Goal: Task Accomplishment & Management: Manage account settings

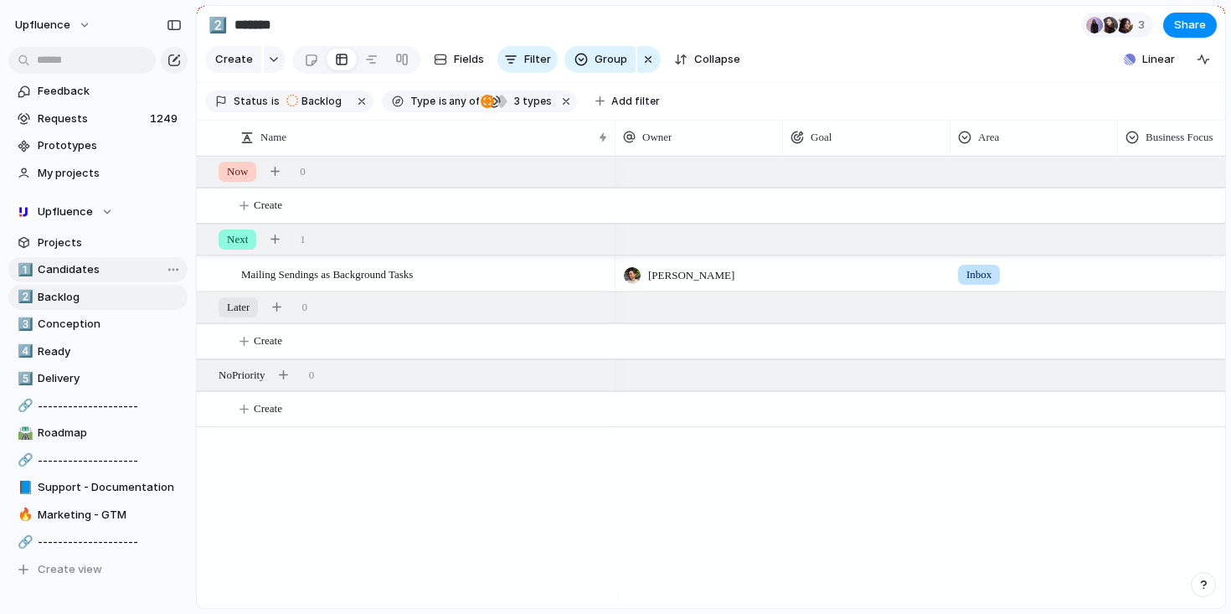
click at [68, 268] on span "Candidates" at bounding box center [110, 269] width 144 height 17
type input "**********"
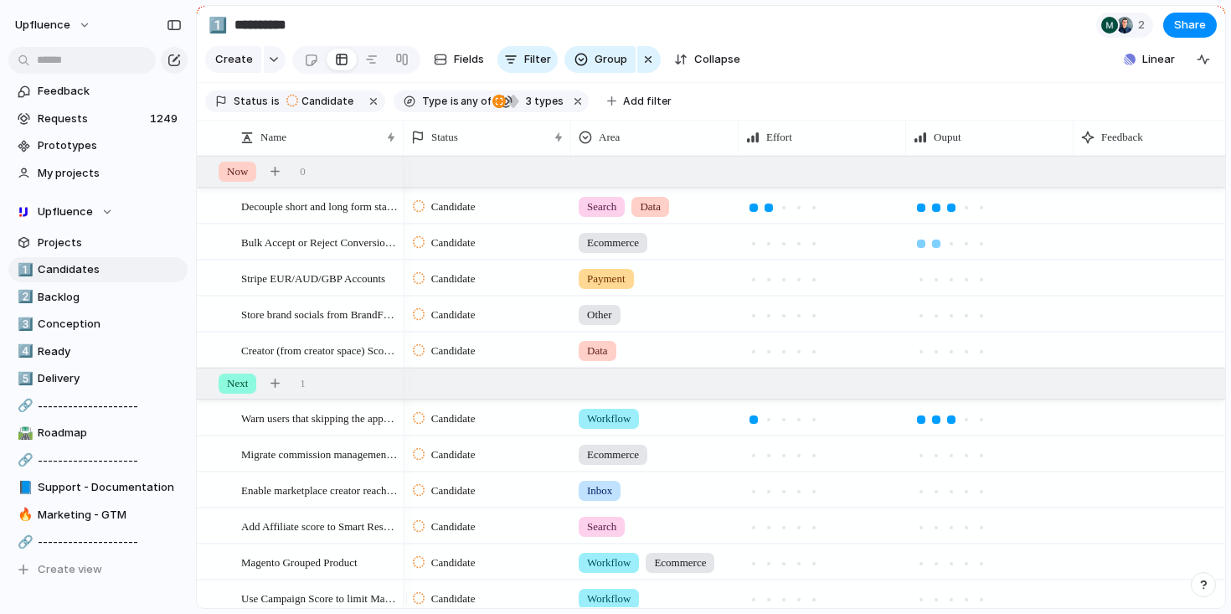
click at [937, 248] on div at bounding box center [936, 244] width 8 height 8
click at [771, 248] on div at bounding box center [769, 244] width 8 height 8
click at [782, 284] on div at bounding box center [784, 280] width 8 height 8
click at [966, 287] on div at bounding box center [966, 279] width 15 height 15
click at [768, 320] on div at bounding box center [769, 316] width 8 height 8
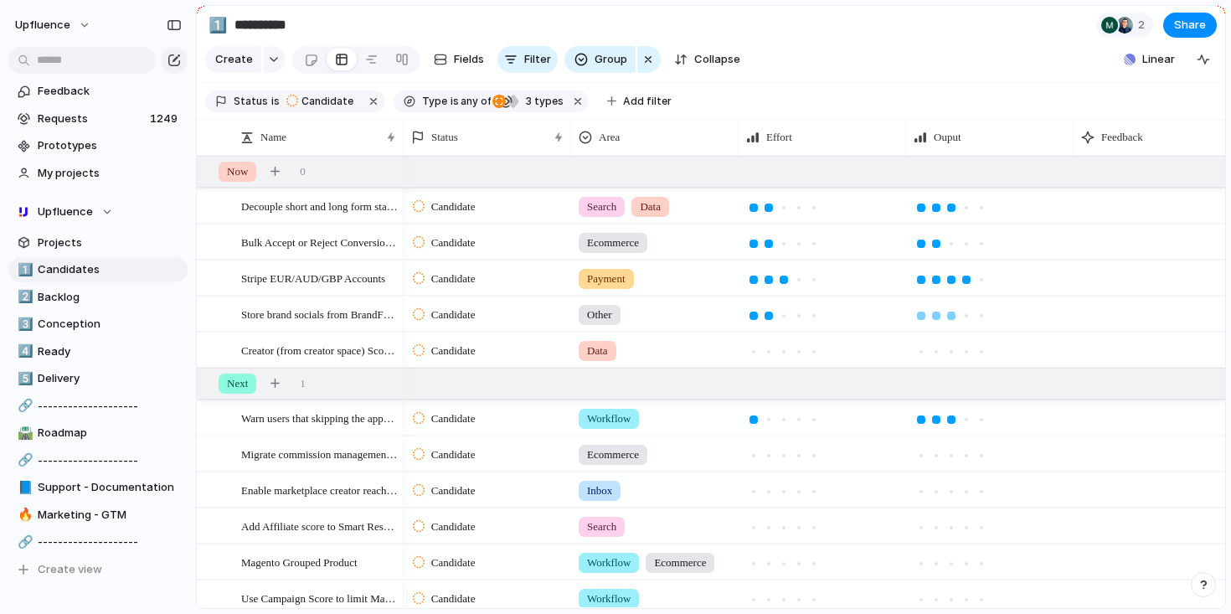
click at [953, 320] on div at bounding box center [951, 316] width 8 height 8
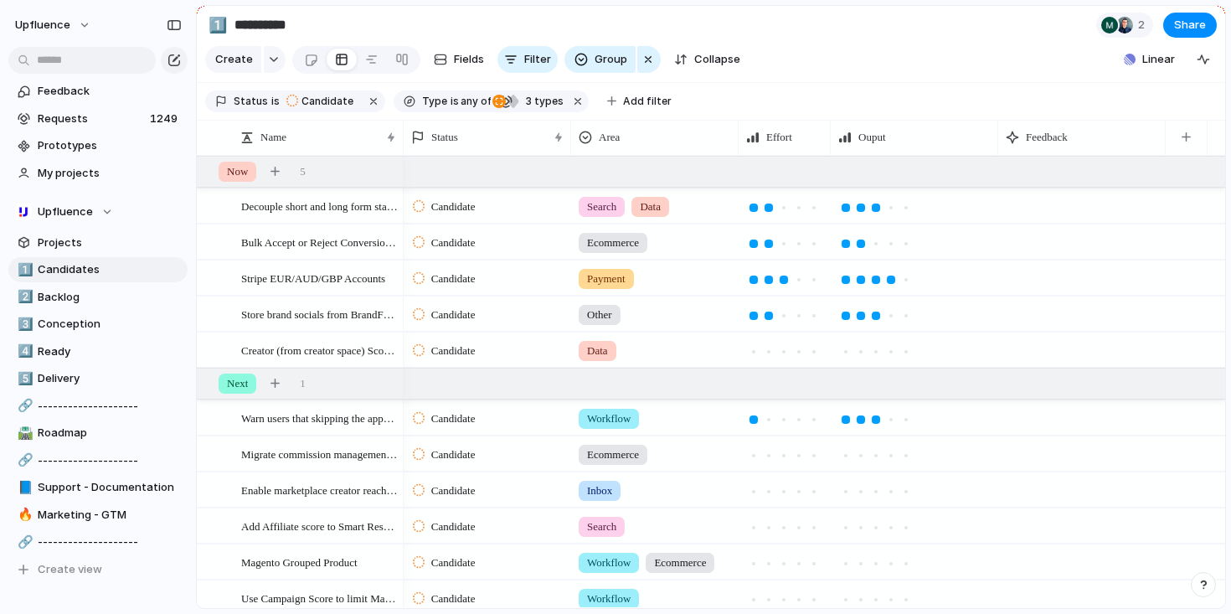
drag, startPoint x: 908, startPoint y: 143, endPoint x: 827, endPoint y: 147, distance: 81.4
click at [827, 147] on div at bounding box center [830, 137] width 8 height 35
drag, startPoint x: 996, startPoint y: 145, endPoint x: 893, endPoint y: 154, distance: 103.4
click at [893, 154] on div "Ouput" at bounding box center [877, 137] width 92 height 35
drag, startPoint x: 1087, startPoint y: 143, endPoint x: 1006, endPoint y: 144, distance: 81.3
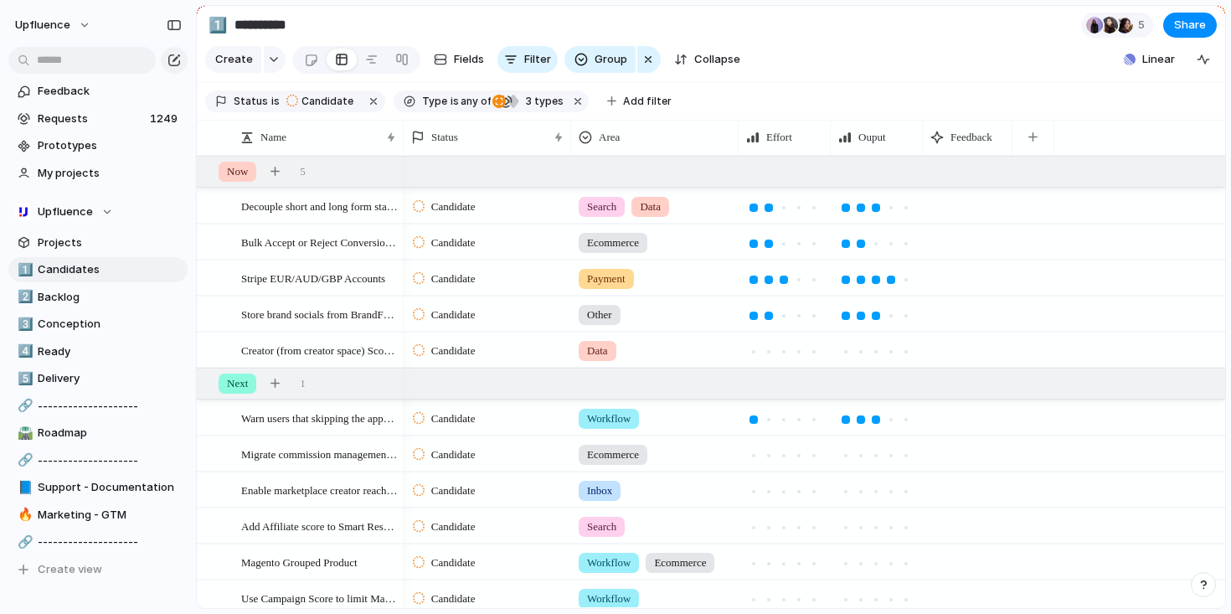
click at [1008, 144] on div at bounding box center [1012, 137] width 8 height 35
click at [974, 71] on section "Create Fields Filter Group Zoom Collapse Linear" at bounding box center [711, 63] width 1029 height 40
click at [104, 116] on span "Requests" at bounding box center [91, 119] width 107 height 17
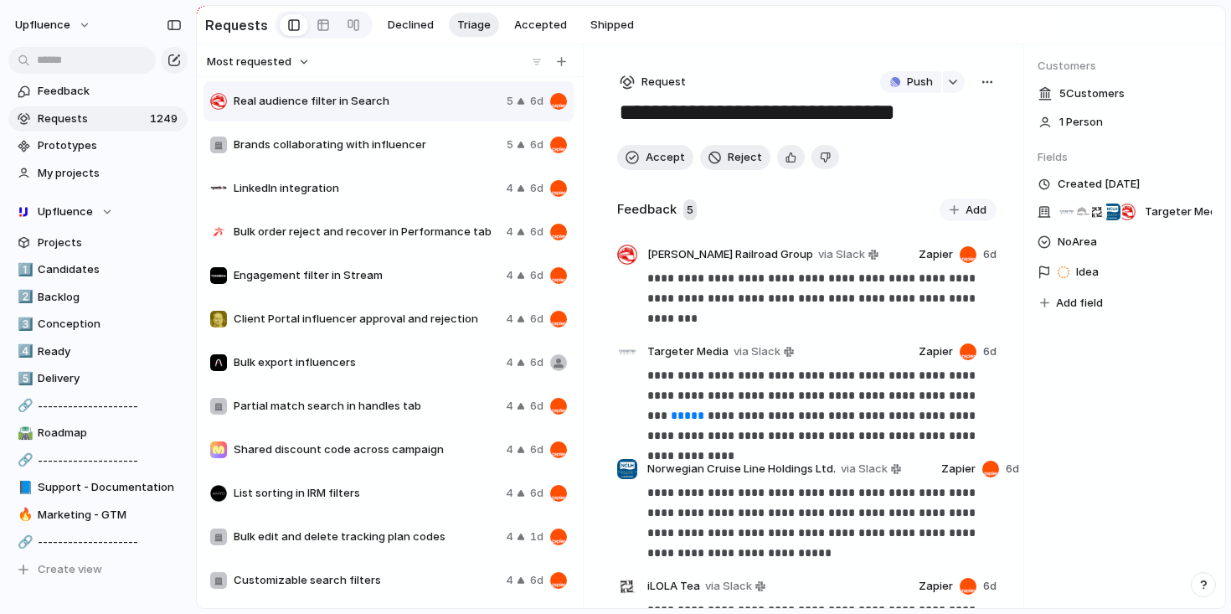
click at [390, 195] on span "LinkedIn integration" at bounding box center [367, 188] width 266 height 17
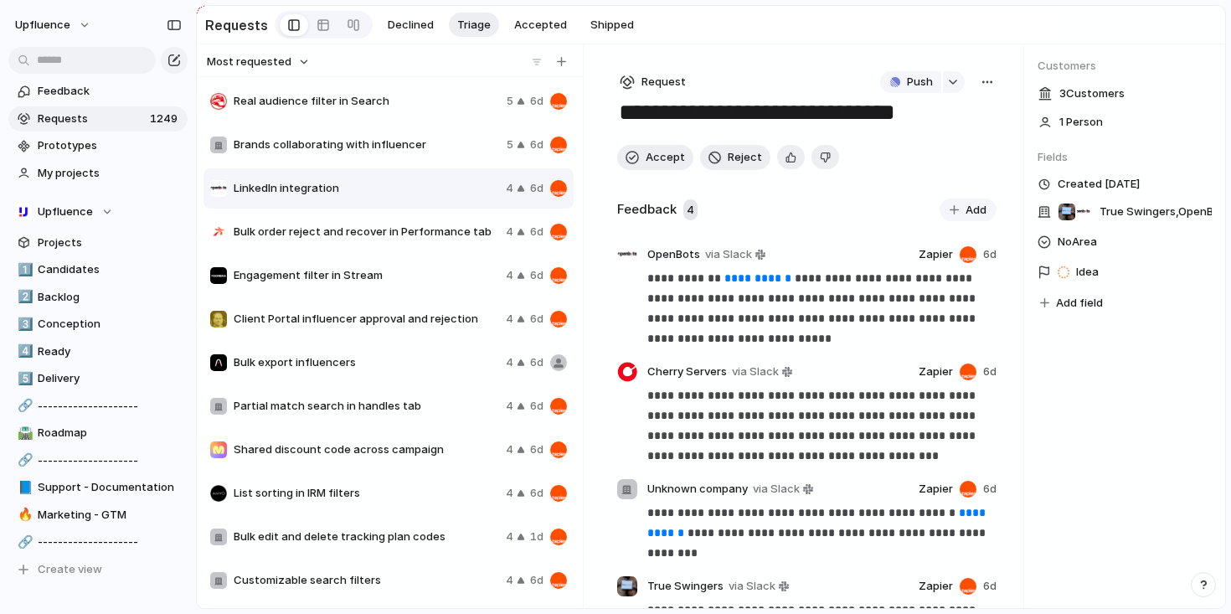
click at [988, 91] on button "button" at bounding box center [987, 82] width 18 height 22
click at [934, 148] on li "Merge" at bounding box center [936, 148] width 102 height 27
type input "******"
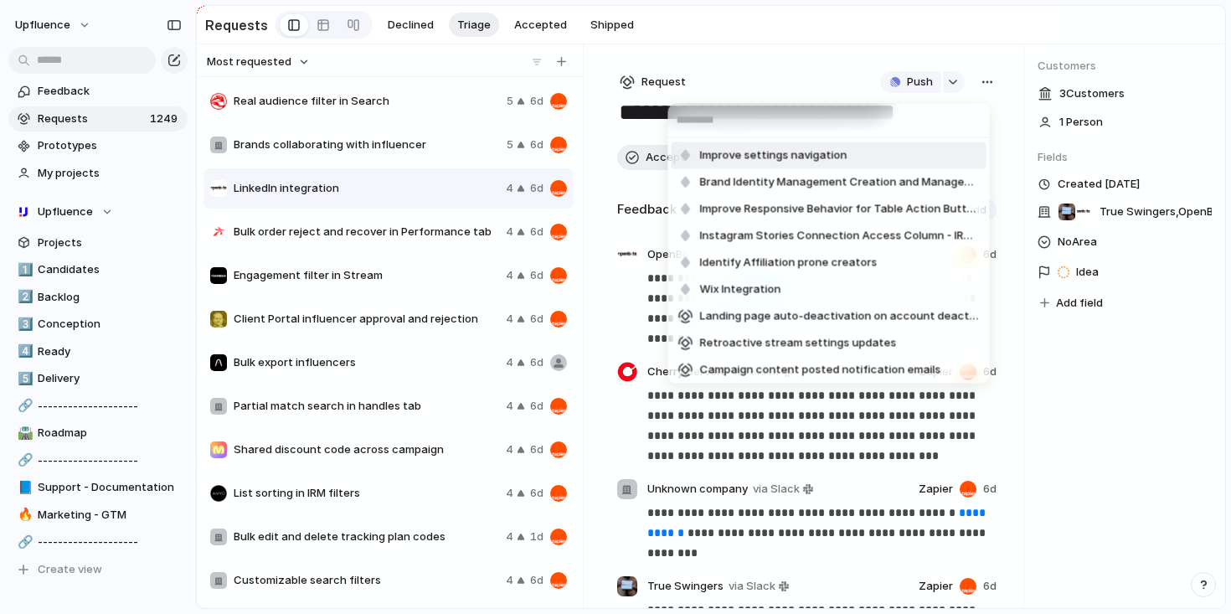
click at [816, 62] on div "Improve settings navigation Brand Identity Management Creation and Management I…" at bounding box center [615, 307] width 1231 height 614
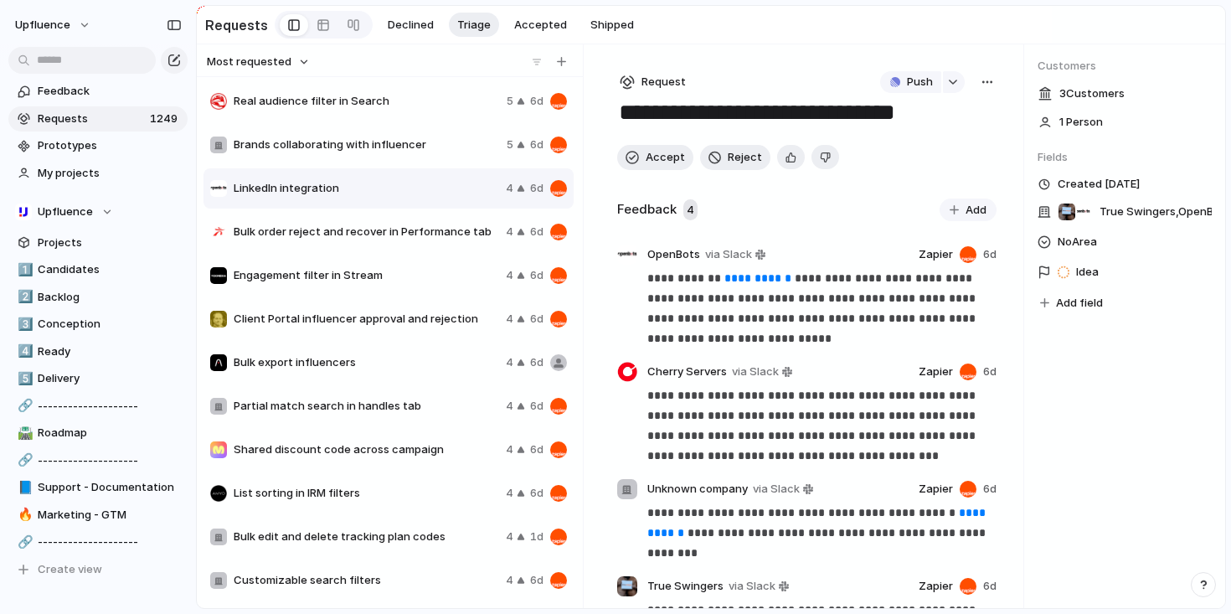
click at [786, 163] on div "button" at bounding box center [791, 157] width 11 height 16
click at [643, 156] on button "Accept" at bounding box center [655, 157] width 76 height 25
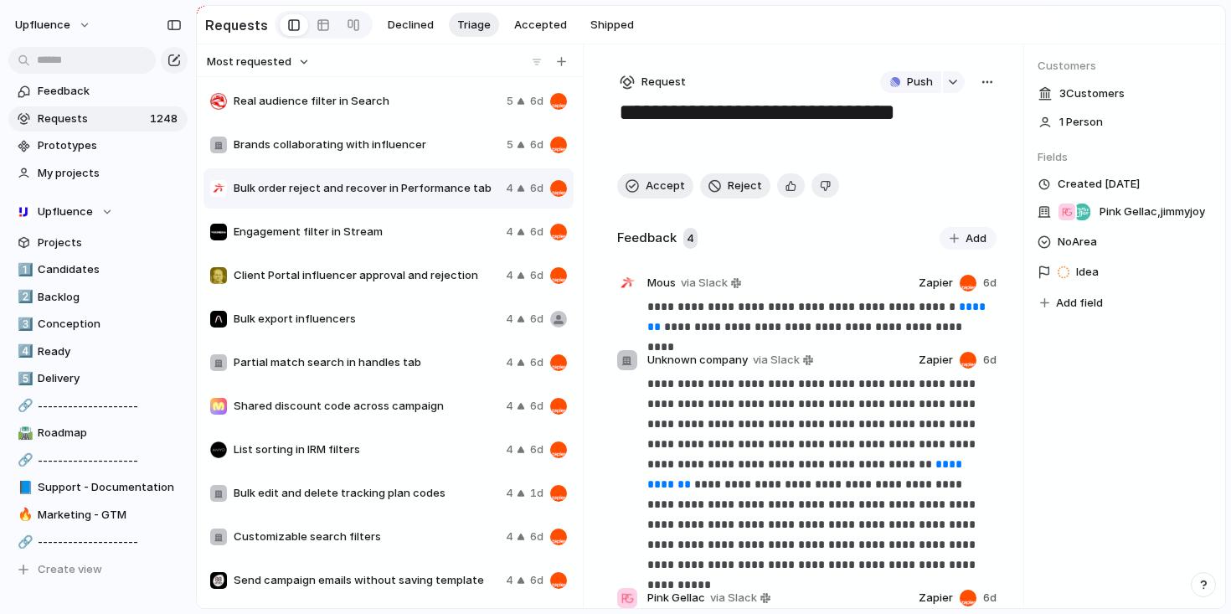
click at [792, 113] on textarea "**********" at bounding box center [803, 128] width 373 height 60
type textarea "**********"
click at [794, 225] on div "**********" at bounding box center [807, 505] width 380 height 570
click at [981, 81] on div "button" at bounding box center [987, 81] width 13 height 13
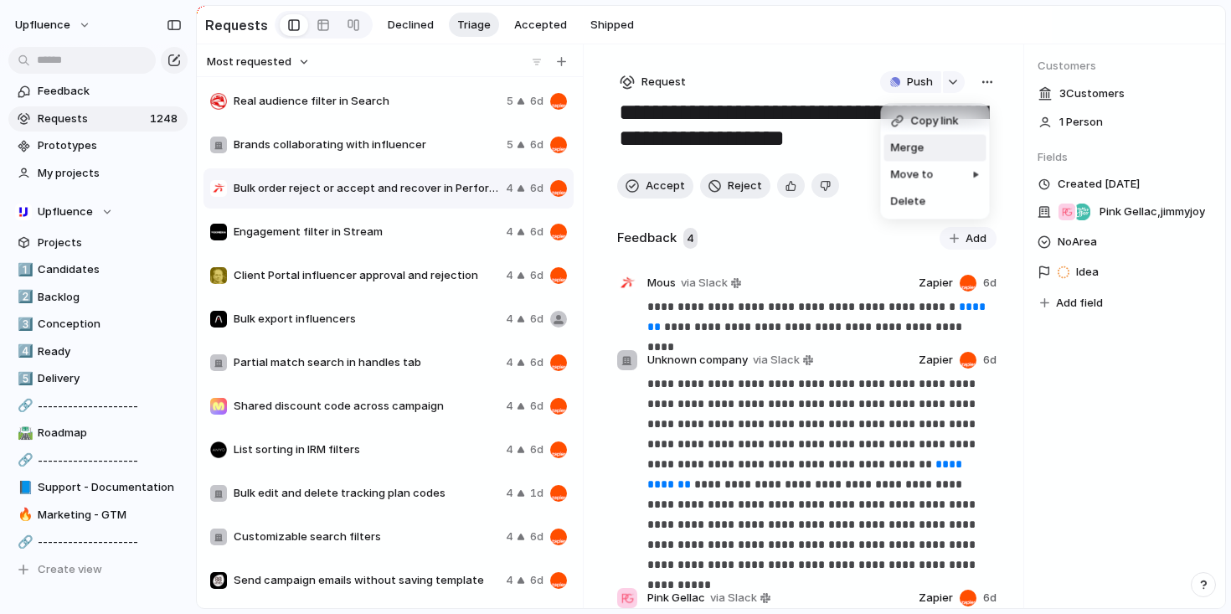
click at [953, 147] on li "Merge" at bounding box center [936, 148] width 102 height 27
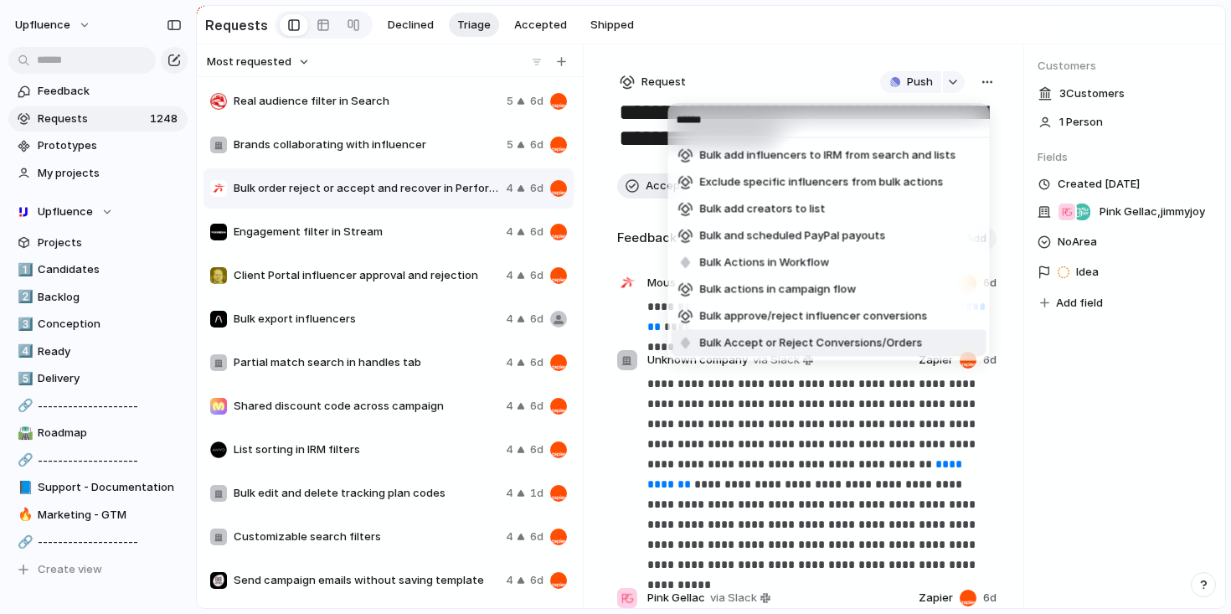
type input "******"
click at [902, 342] on span "Bulk Accept or Reject Conversions/Orders" at bounding box center [811, 343] width 223 height 17
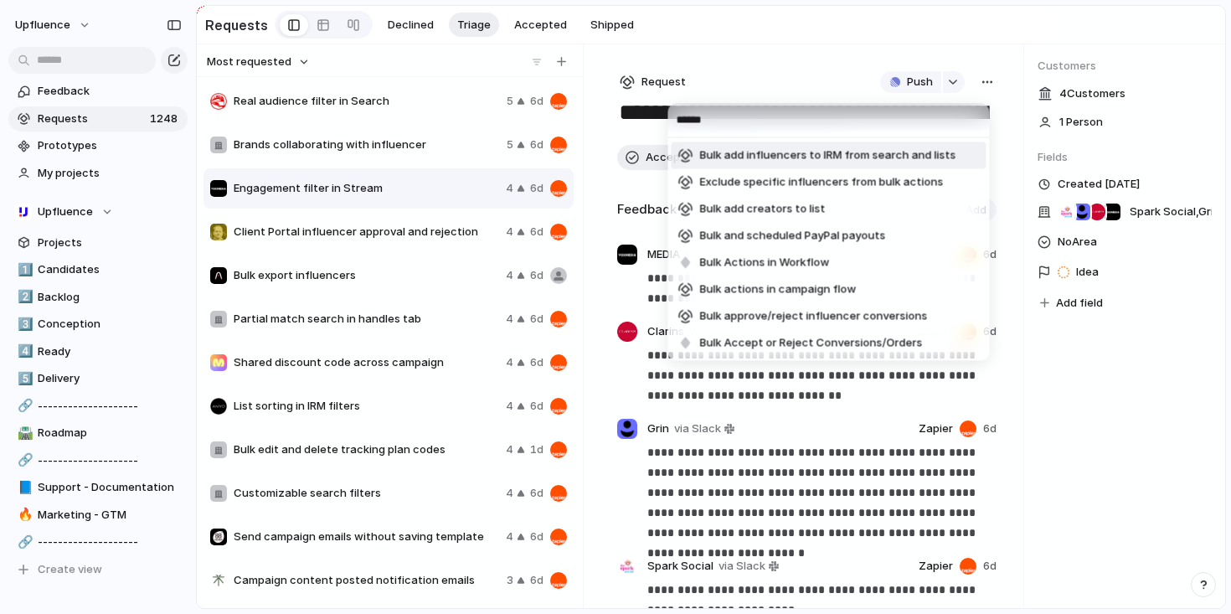
click at [747, 73] on div "****** Bulk add influencers to IRM from search and lists Exclude specific influ…" at bounding box center [615, 307] width 1231 height 614
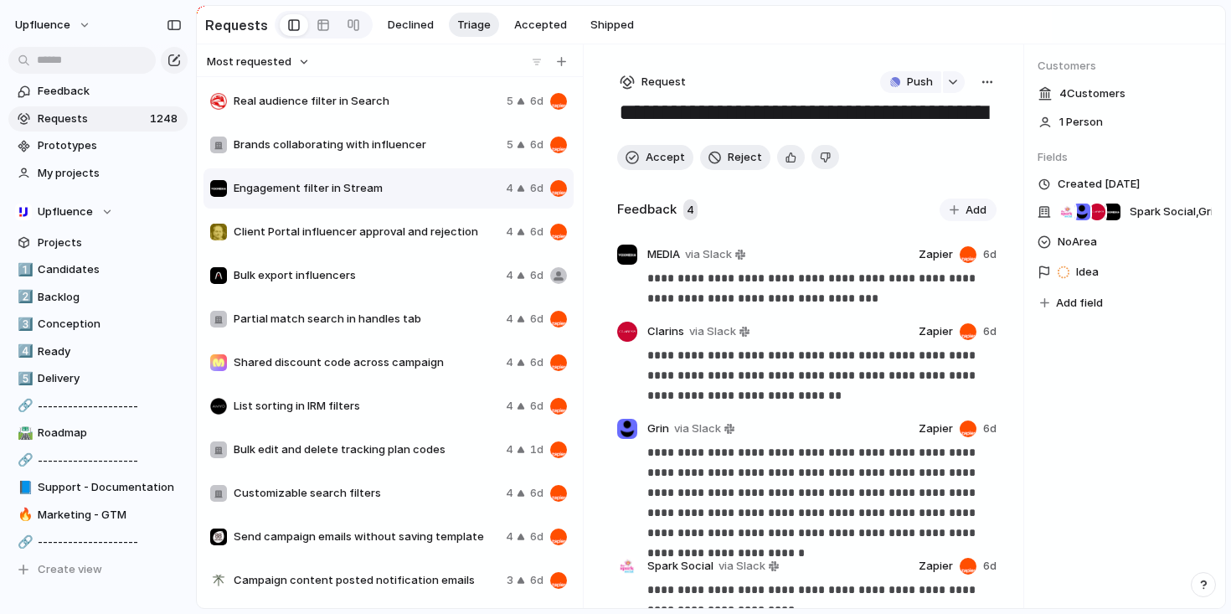
click at [392, 145] on span "Brands collaborating with influencer" at bounding box center [367, 145] width 266 height 17
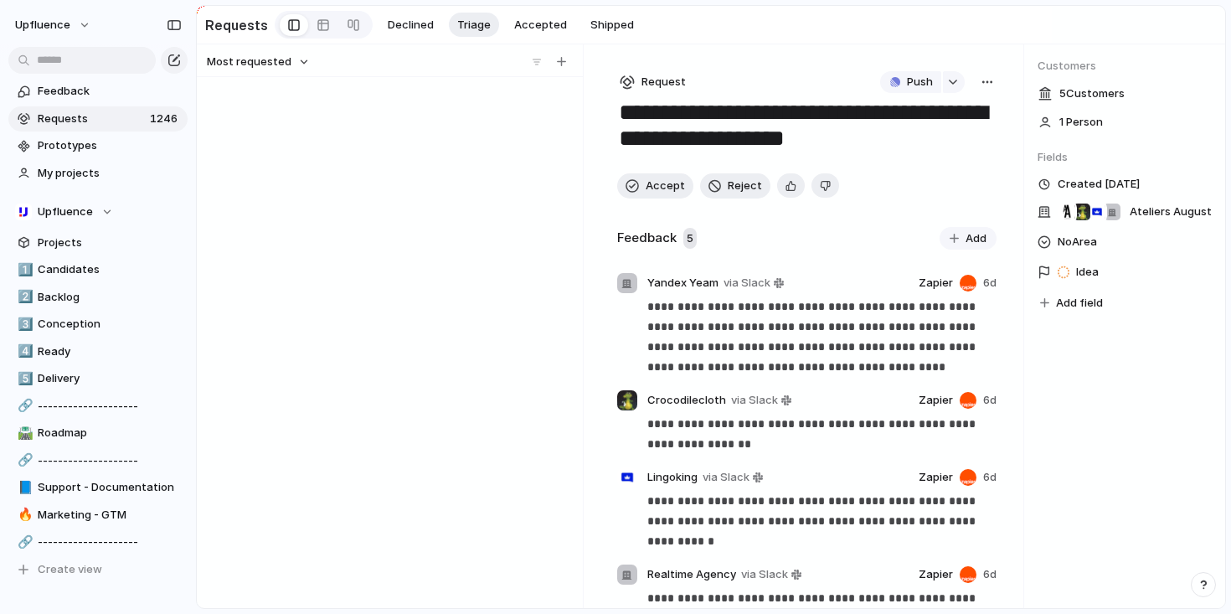
scroll to position [53798, 0]
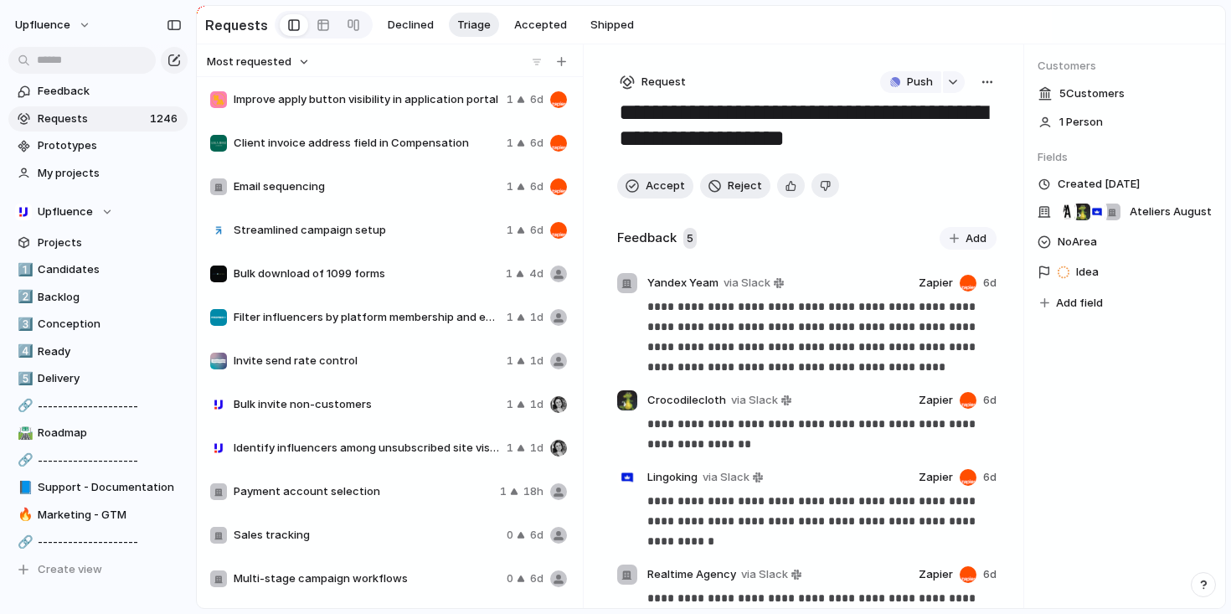
click at [359, 528] on div "Sales tracking 0 6d" at bounding box center [389, 535] width 370 height 40
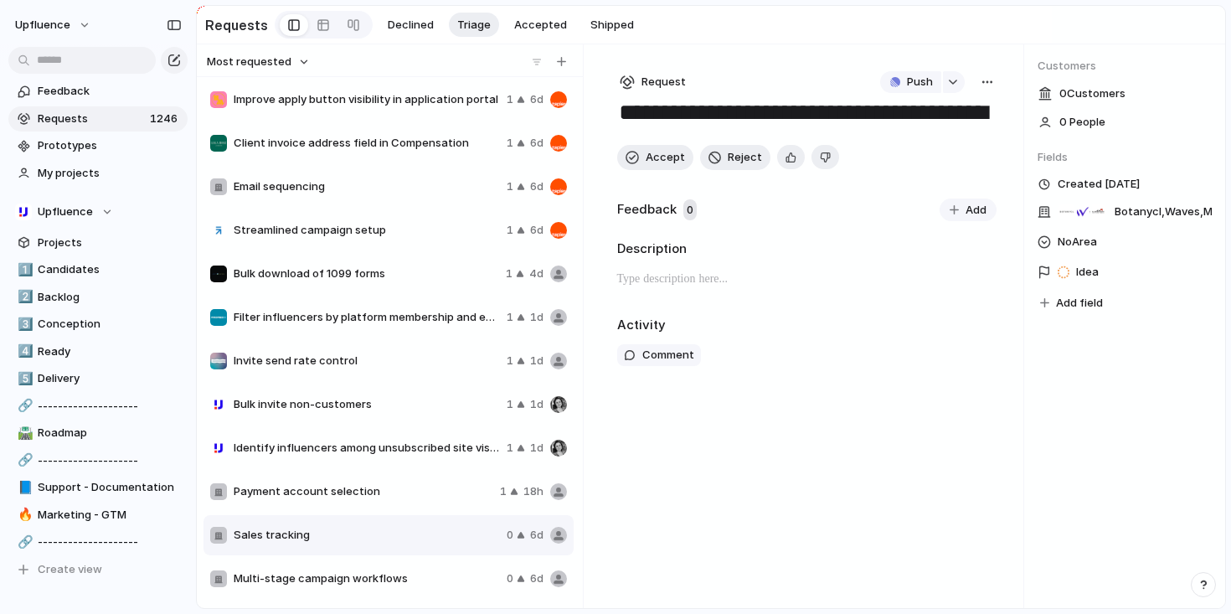
click at [403, 565] on div "Multi-stage campaign workflows 0 6d" at bounding box center [389, 579] width 370 height 40
click at [409, 543] on span "Sales tracking" at bounding box center [367, 535] width 266 height 17
click at [414, 504] on div "Payment account selection 1 18h" at bounding box center [389, 492] width 370 height 40
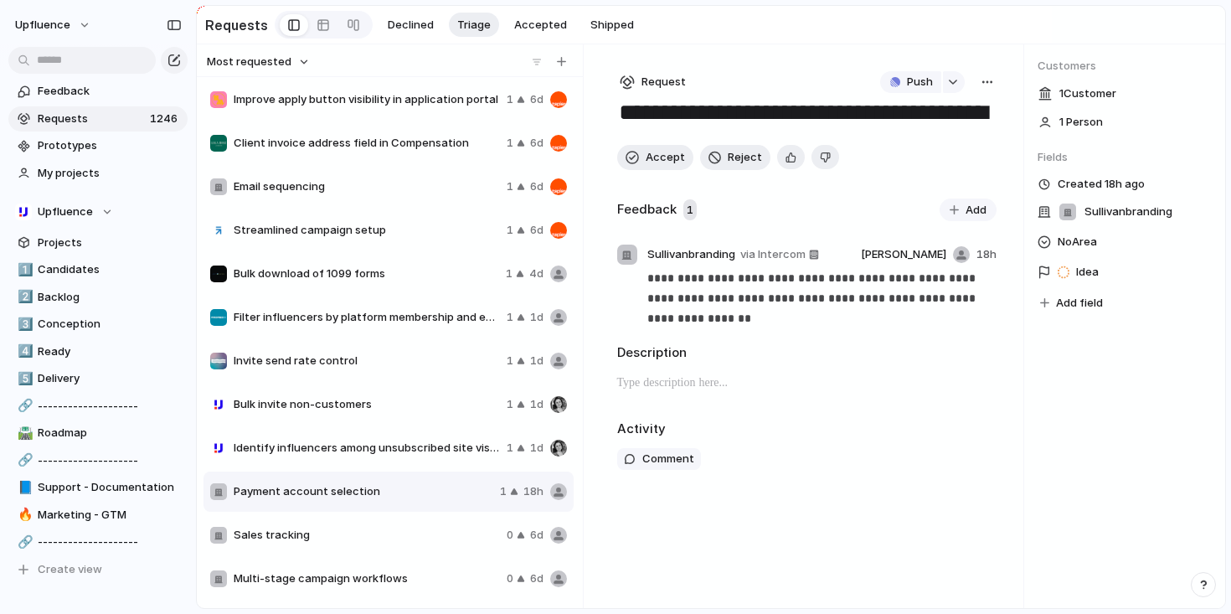
click at [421, 449] on span "Identify influencers among unsubscribed site visitors" at bounding box center [367, 448] width 266 height 17
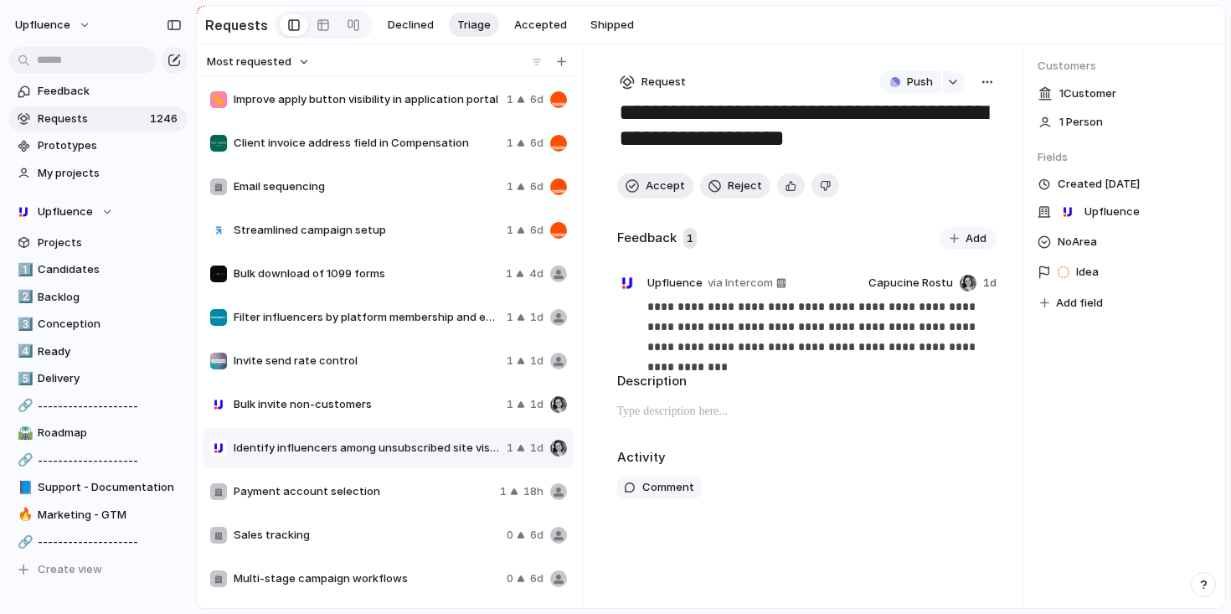
click at [429, 413] on span "Bulk invite non-customers" at bounding box center [367, 404] width 266 height 17
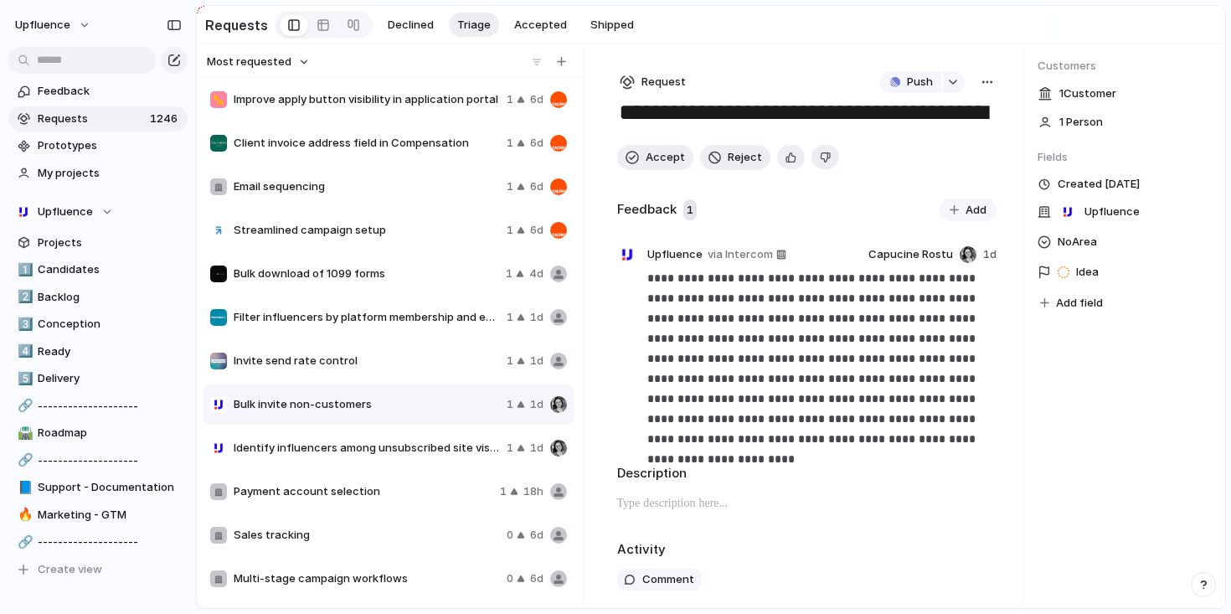
click at [991, 80] on div "**********" at bounding box center [808, 326] width 434 height 564
click at [983, 77] on button "button" at bounding box center [987, 82] width 18 height 22
click at [982, 76] on div "Copy link Merge Move to [GEOGRAPHIC_DATA]" at bounding box center [615, 307] width 1231 height 614
click at [982, 76] on button "button" at bounding box center [987, 82] width 18 height 22
click at [369, 287] on div "Bulk download of 1099 forms 1 4d" at bounding box center [389, 274] width 370 height 40
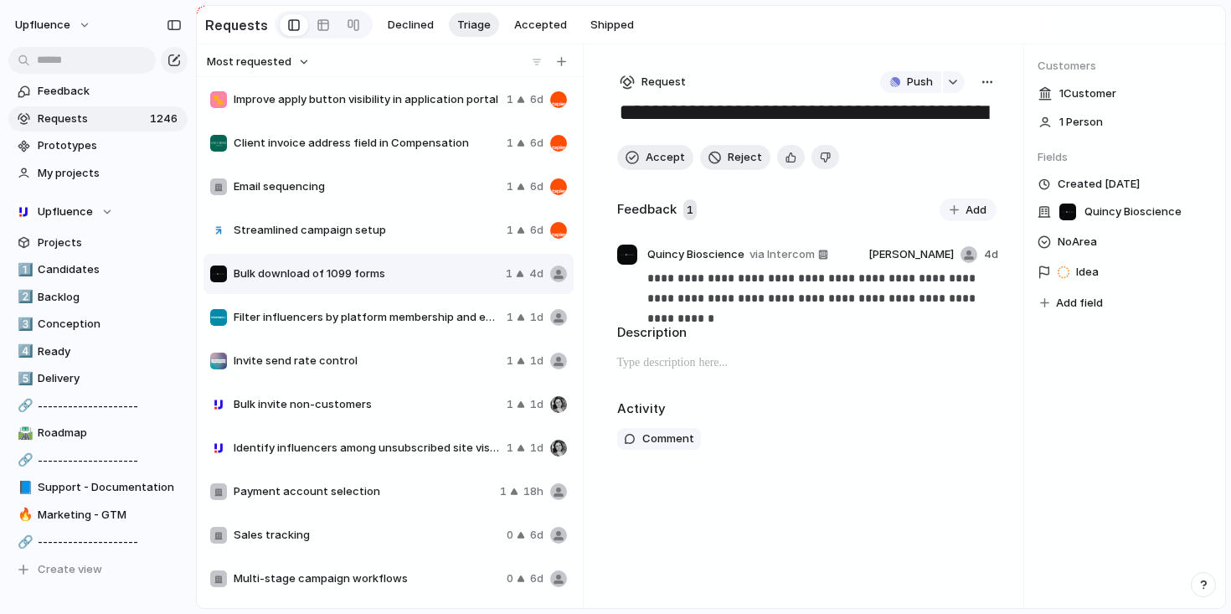
click at [403, 320] on span "Filter influencers by platform membership and email availability" at bounding box center [367, 317] width 266 height 17
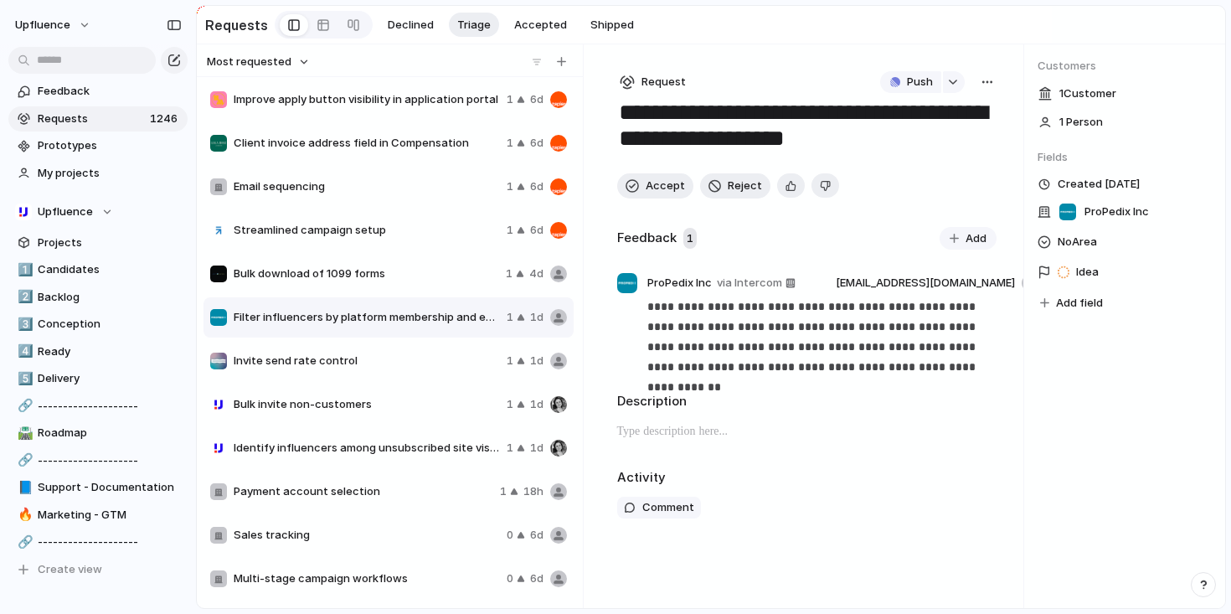
click at [395, 268] on span "Bulk download of 1099 forms" at bounding box center [367, 274] width 266 height 17
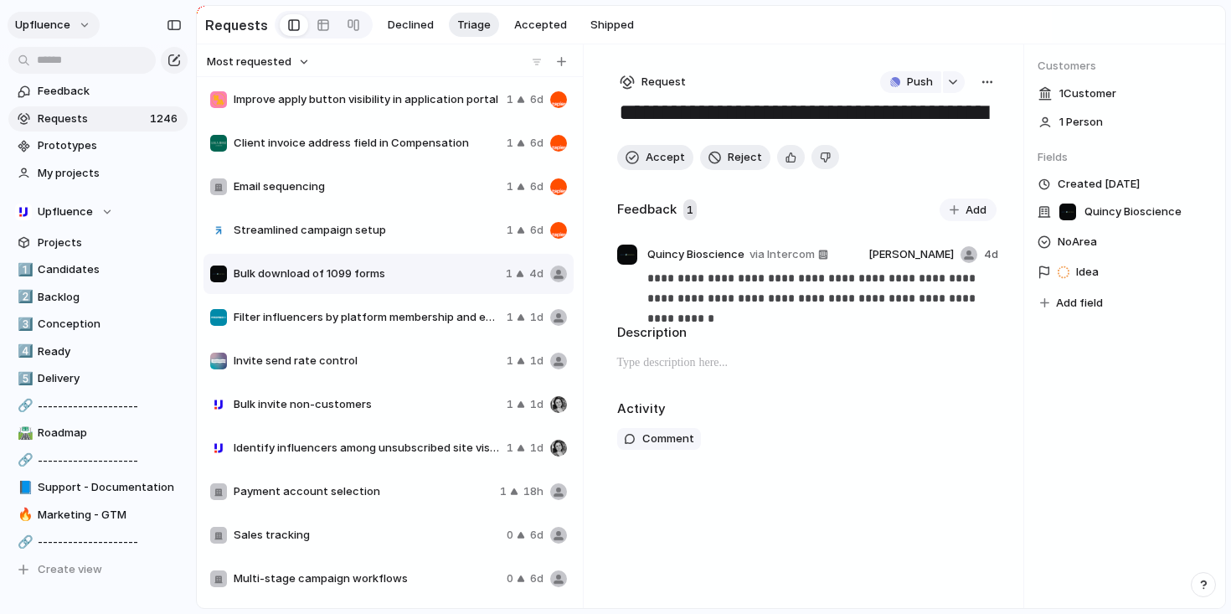
click at [82, 24] on button "Upfluence" at bounding box center [54, 25] width 92 height 27
click at [85, 64] on li "Settings" at bounding box center [81, 62] width 139 height 27
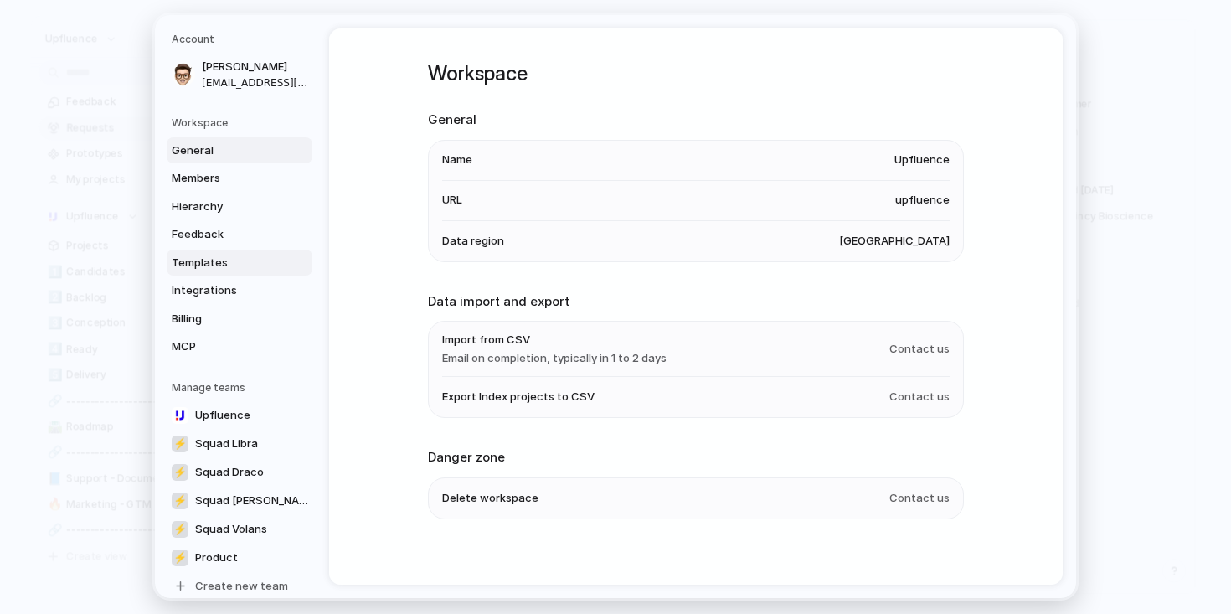
click at [225, 261] on span "Templates" at bounding box center [225, 263] width 107 height 17
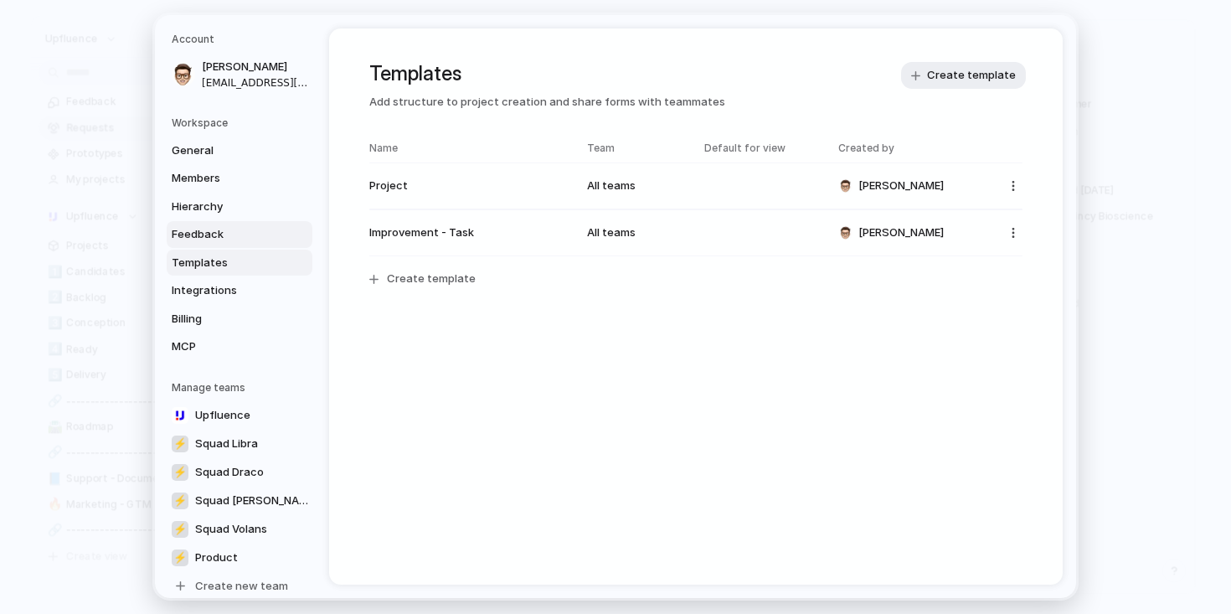
click at [237, 222] on link "Feedback" at bounding box center [240, 234] width 146 height 27
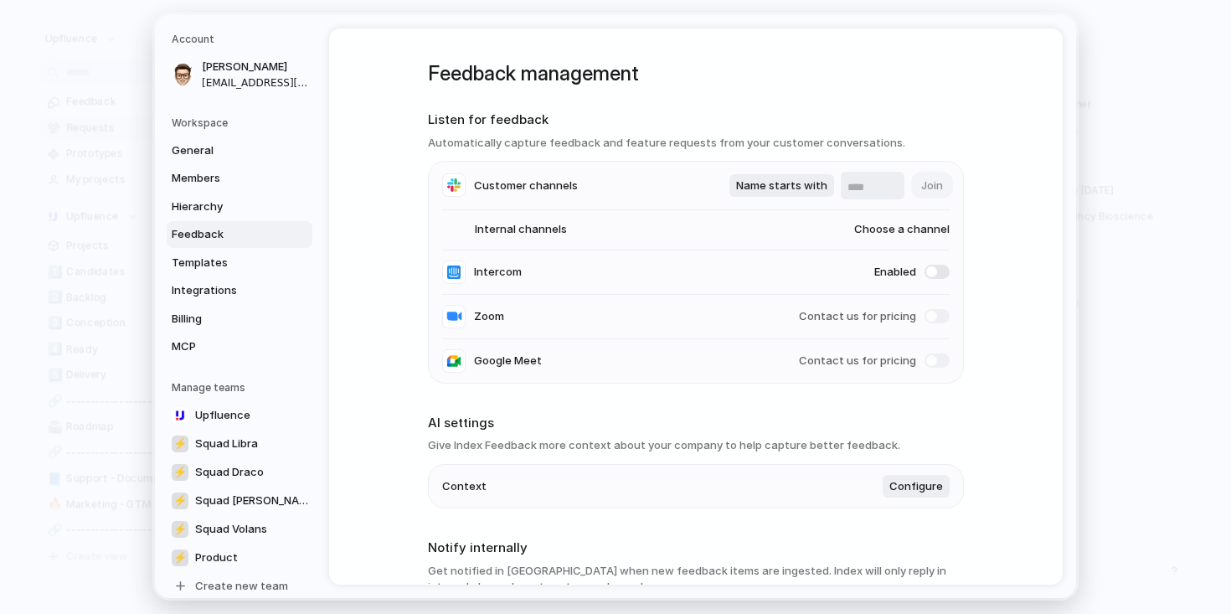
click at [877, 185] on input "text" at bounding box center [873, 187] width 50 height 17
click at [894, 230] on span "Choose a channel" at bounding box center [886, 230] width 128 height 17
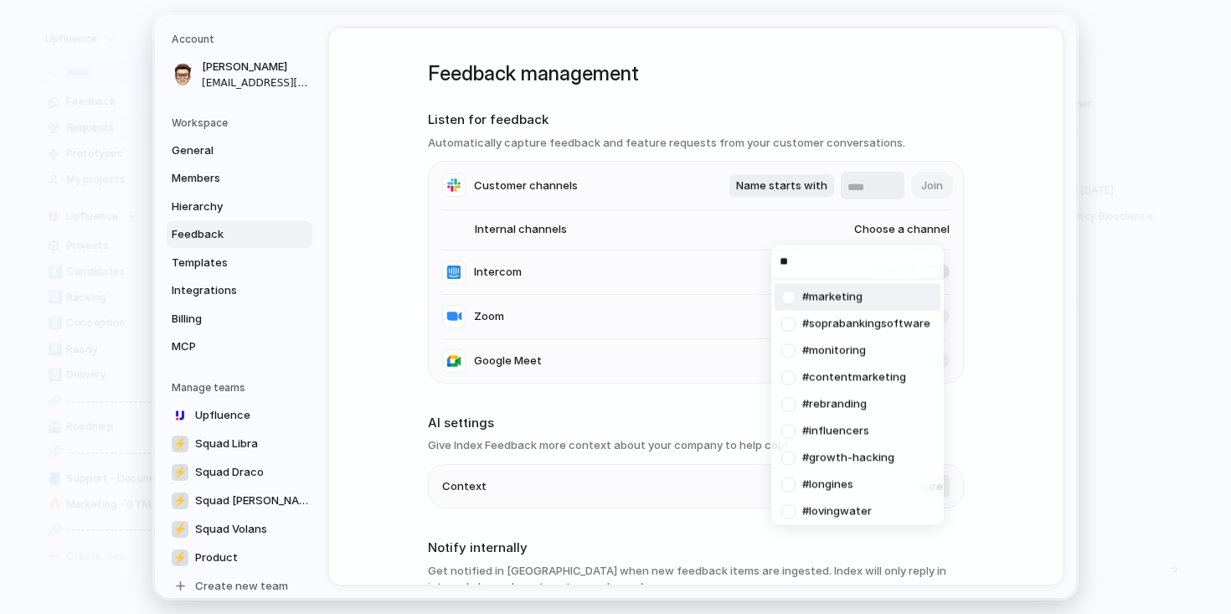
type input "*"
click at [775, 193] on div "#general #random #marketing #websites #development #biz-dev #production #publis…" at bounding box center [615, 307] width 1231 height 614
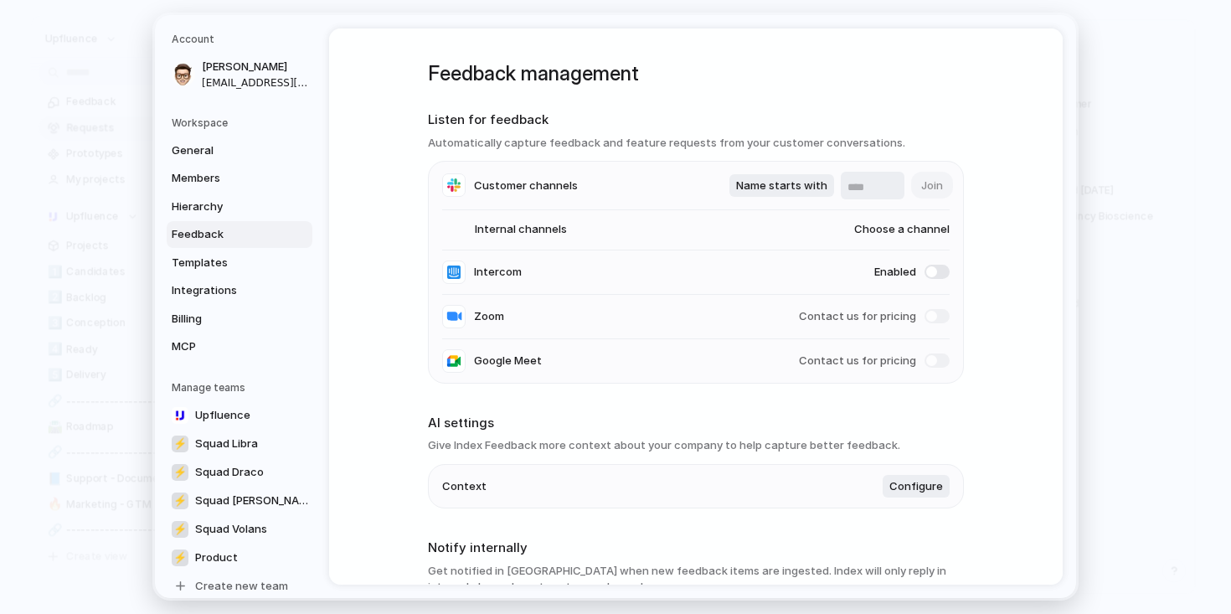
click at [894, 229] on span "Choose a channel" at bounding box center [886, 230] width 128 height 17
type input "***"
click at [999, 256] on div "*** #indeed #indeed_upfluence" at bounding box center [615, 307] width 1231 height 614
click at [746, 181] on span "Name starts with" at bounding box center [781, 186] width 91 height 17
click at [808, 163] on span "Name contains" at bounding box center [776, 159] width 80 height 17
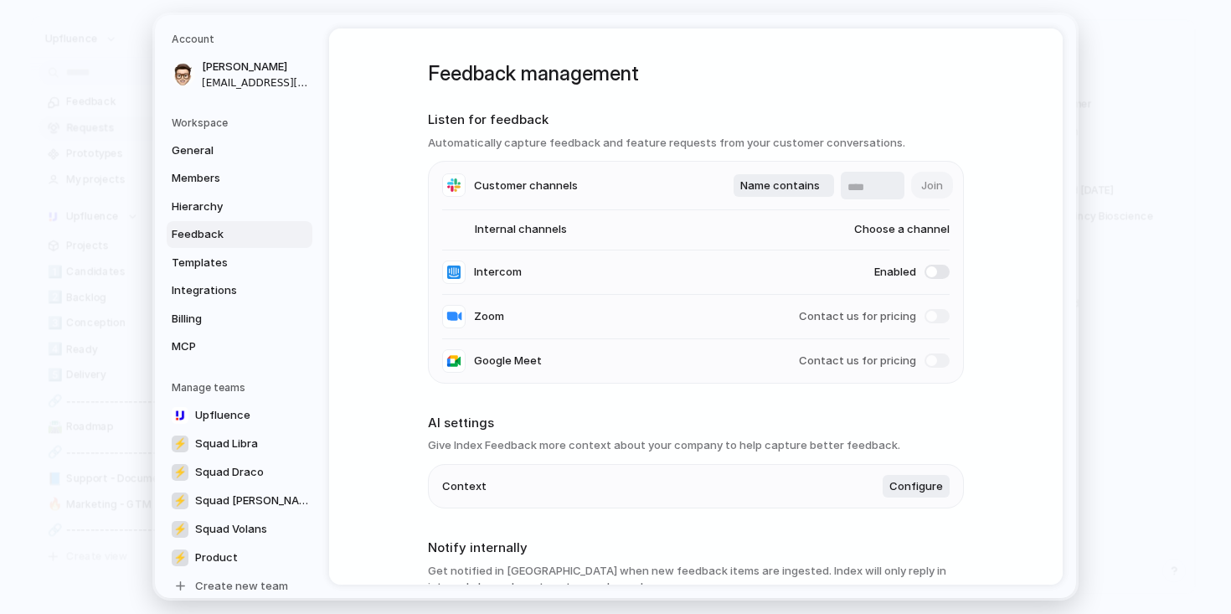
click at [859, 189] on input "text" at bounding box center [873, 187] width 50 height 17
type input "*"
type input "*****"
click at [899, 226] on span "Choose a channel" at bounding box center [886, 230] width 128 height 17
type input "****"
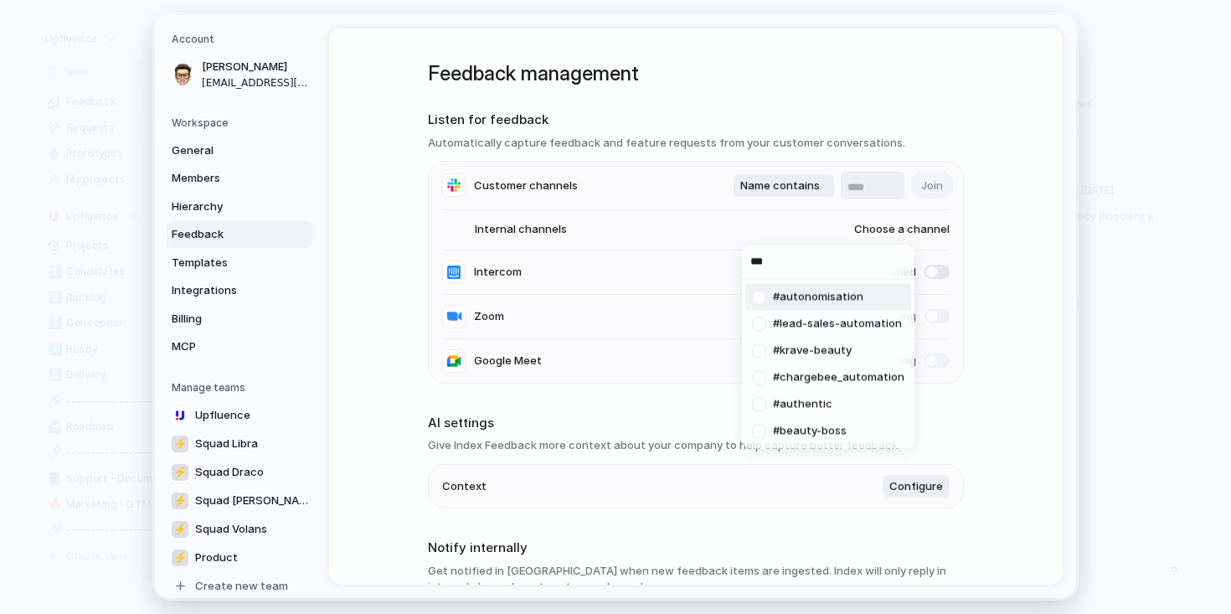
type input "****"
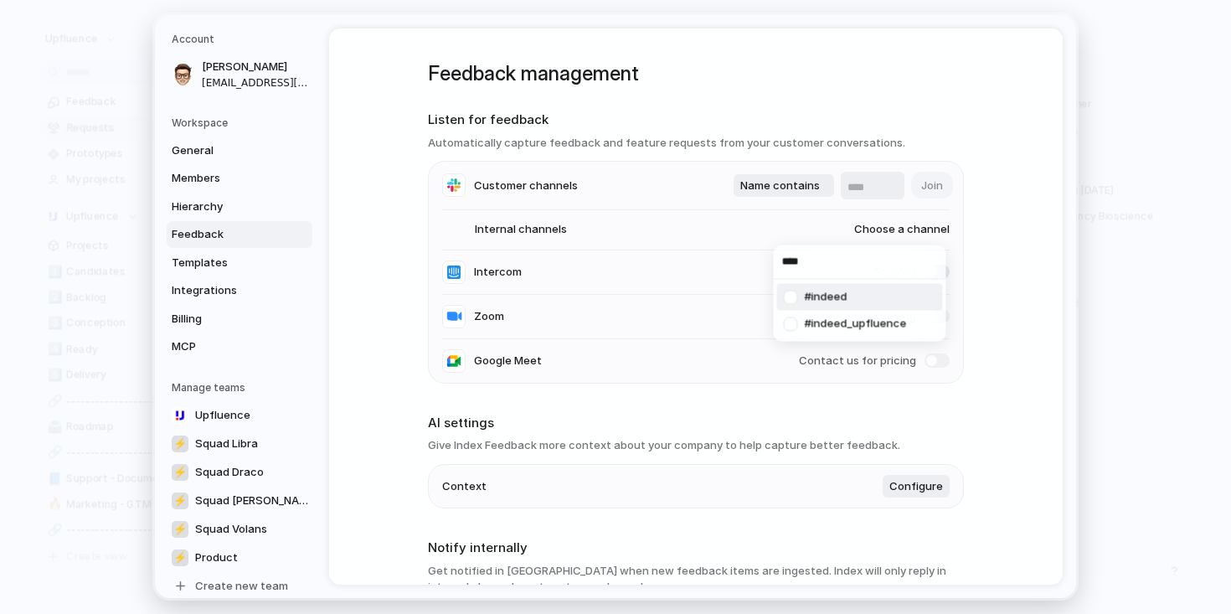
type input "****"
click at [999, 333] on div "**** #indeed #indeed_upfluence" at bounding box center [615, 307] width 1231 height 614
click at [200, 227] on span "Feedback" at bounding box center [225, 234] width 107 height 17
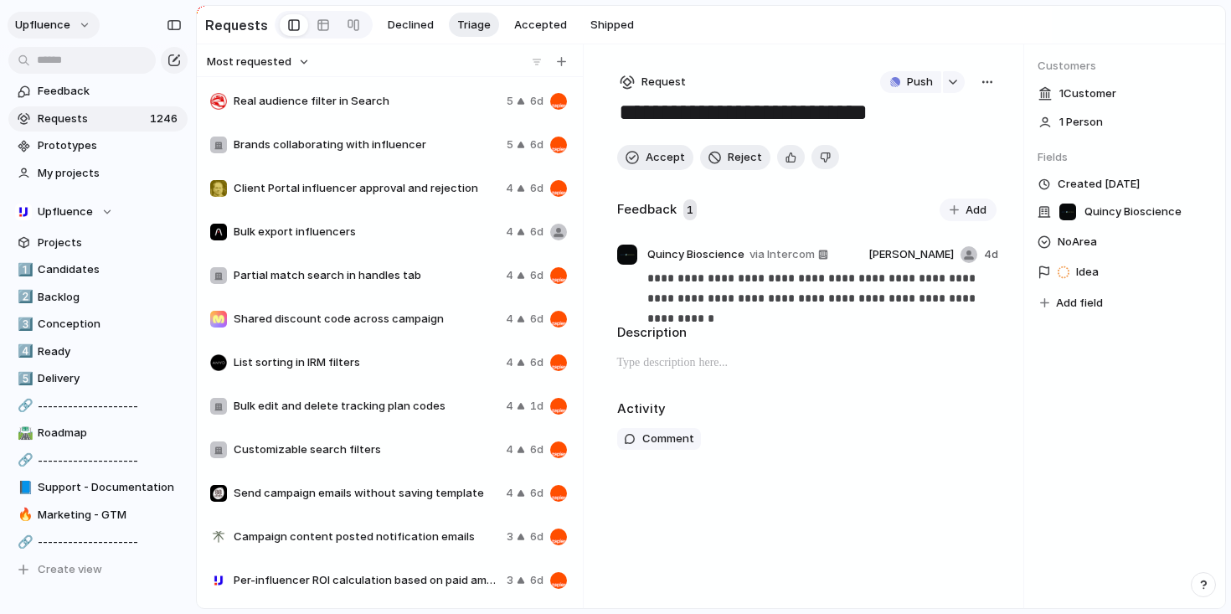
click at [82, 23] on button "Upfluence" at bounding box center [54, 25] width 92 height 27
click at [81, 64] on li "Settings" at bounding box center [81, 62] width 139 height 27
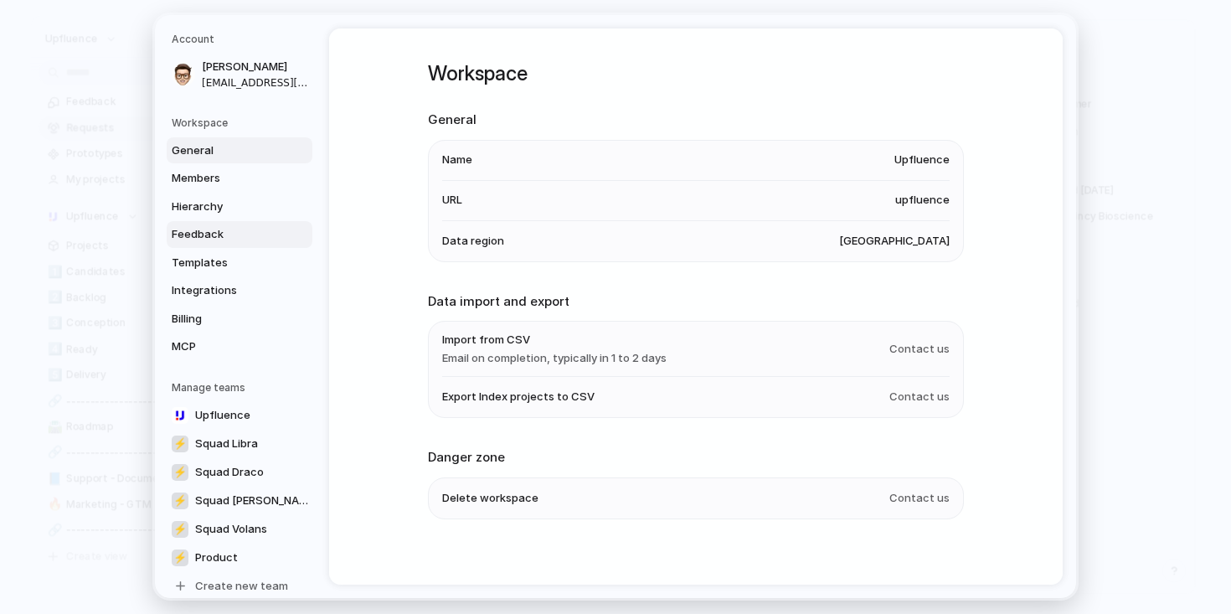
click at [235, 232] on span "Feedback" at bounding box center [225, 234] width 107 height 17
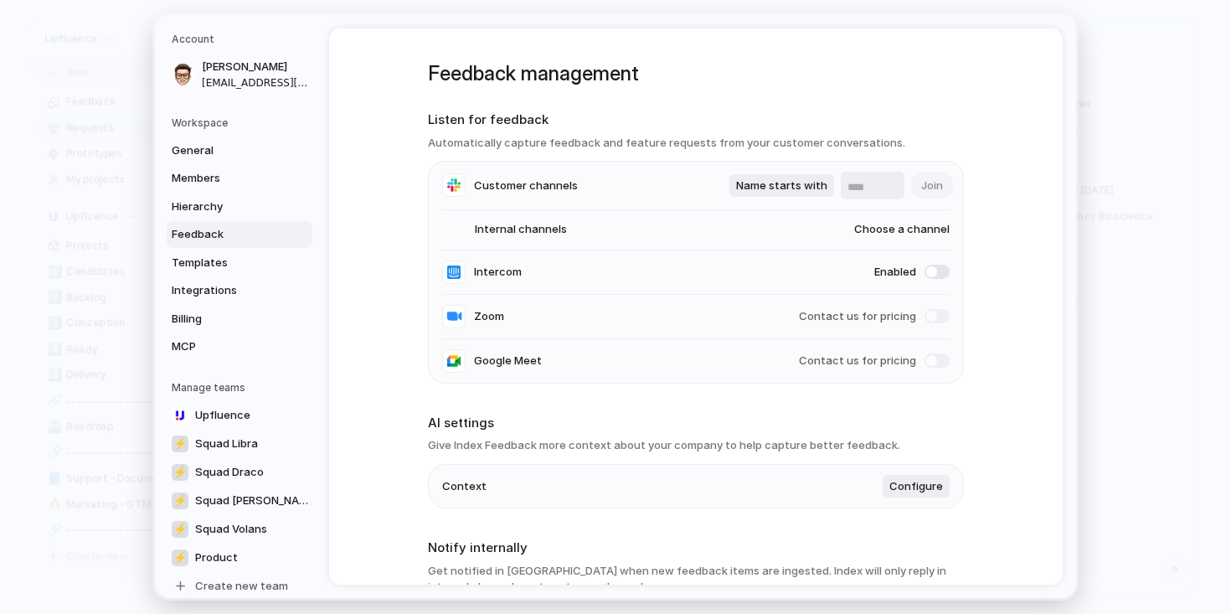
click at [890, 224] on span "Choose a channel" at bounding box center [886, 230] width 128 height 17
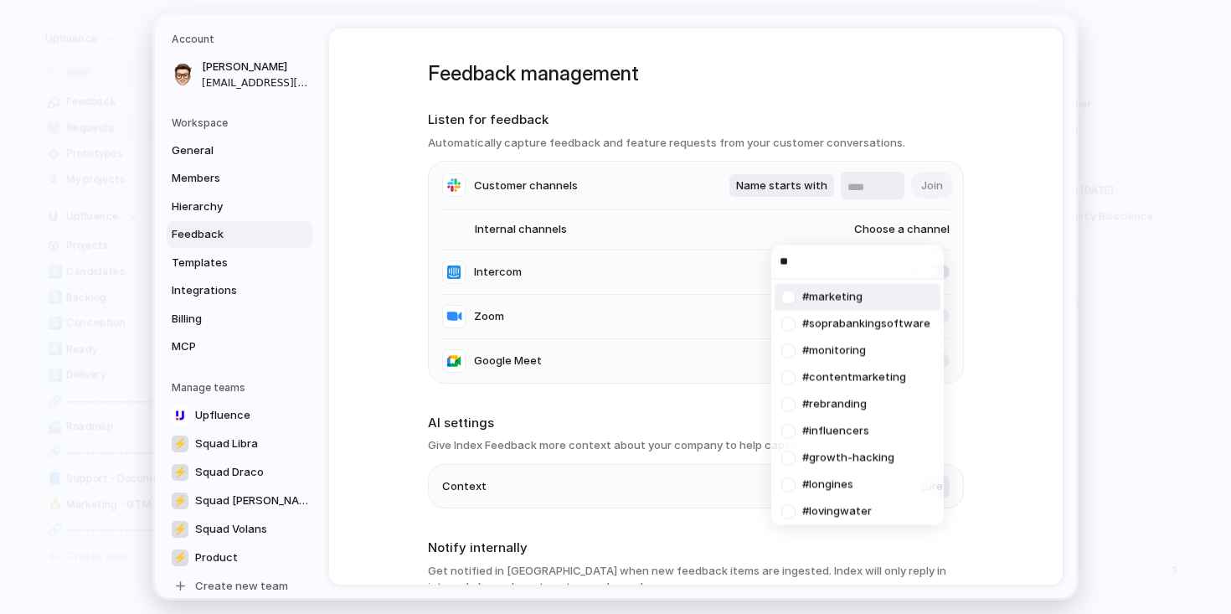
type input "***"
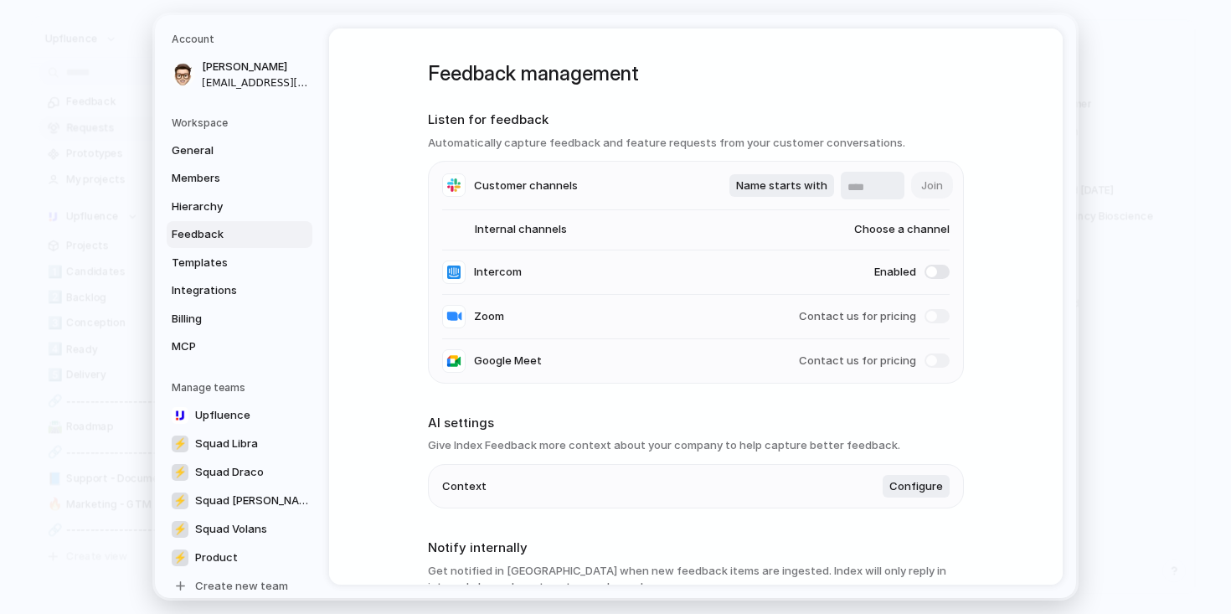
click at [219, 199] on div "#general #random #marketing #websites #development #biz-dev #production #publis…" at bounding box center [615, 307] width 1231 height 614
click at [207, 235] on span "Feedback" at bounding box center [225, 234] width 107 height 17
click at [212, 291] on span "Integrations" at bounding box center [225, 290] width 107 height 17
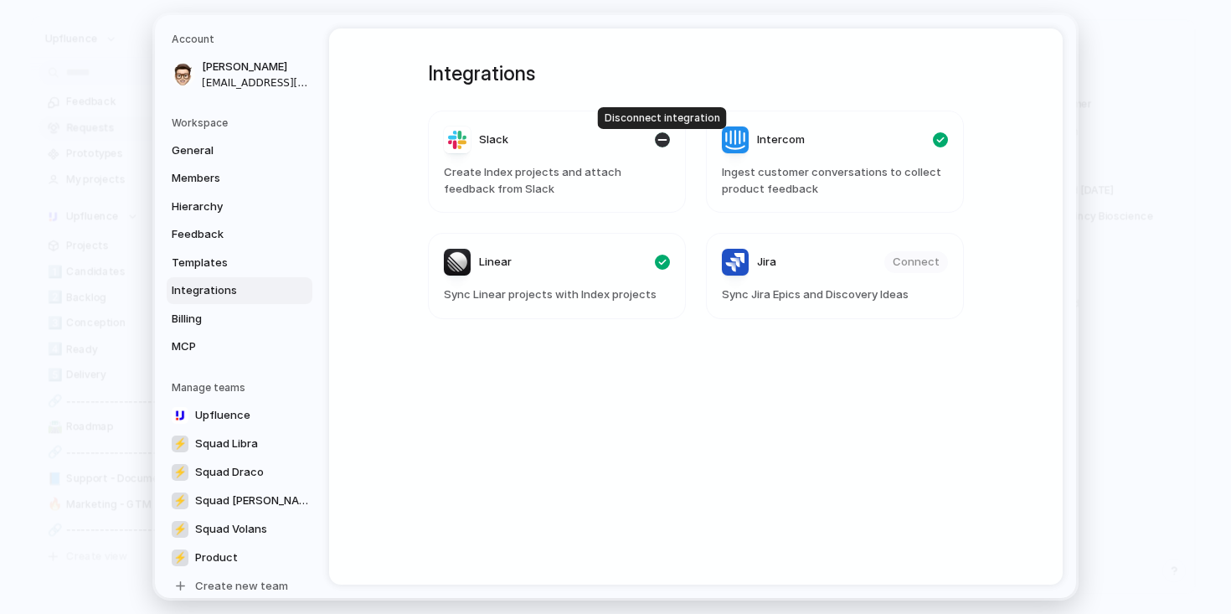
click at [659, 136] on div "button" at bounding box center [662, 139] width 15 height 15
click at [647, 142] on span "Connect" at bounding box center [638, 140] width 47 height 17
click at [208, 263] on span "Templates" at bounding box center [225, 263] width 107 height 17
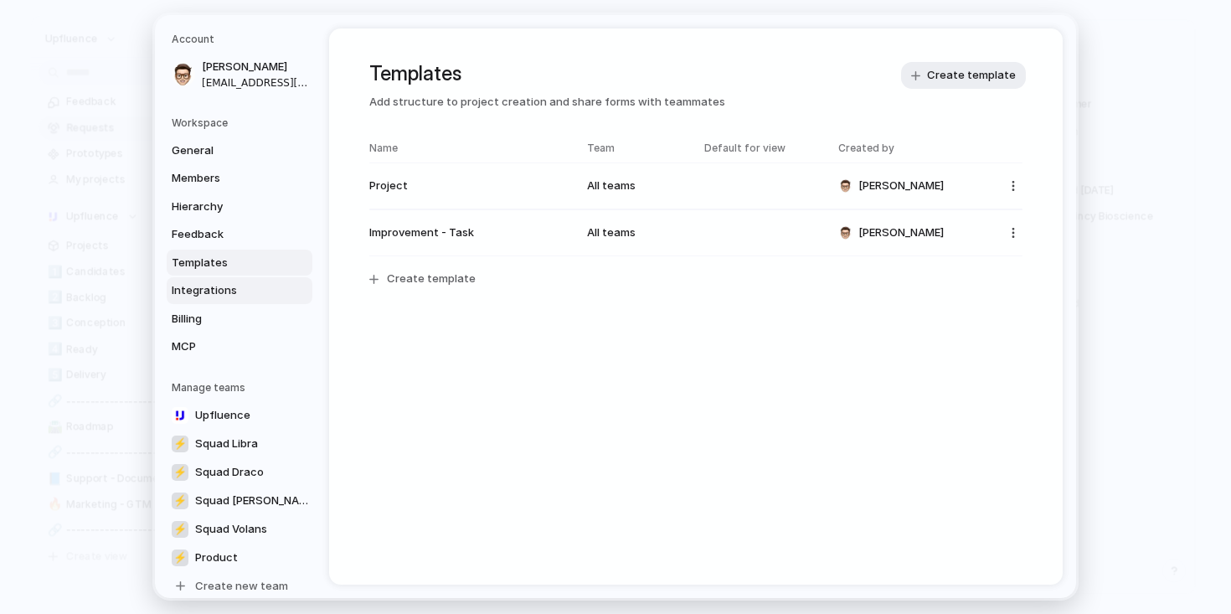
click at [216, 289] on span "Integrations" at bounding box center [225, 290] width 107 height 17
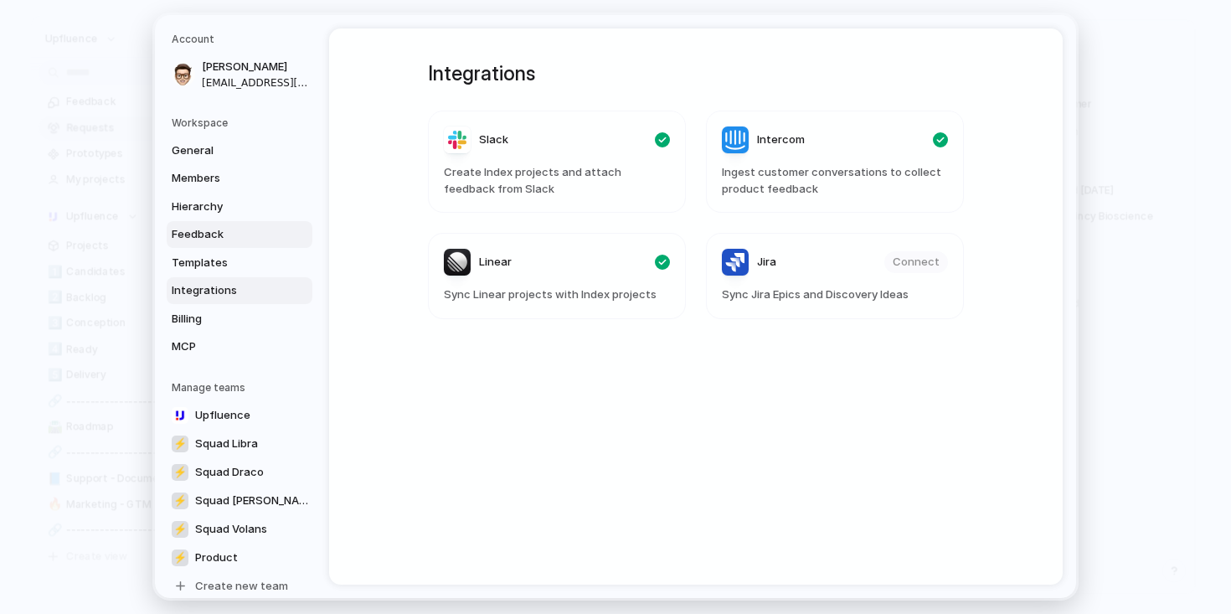
click at [237, 225] on link "Feedback" at bounding box center [240, 234] width 146 height 27
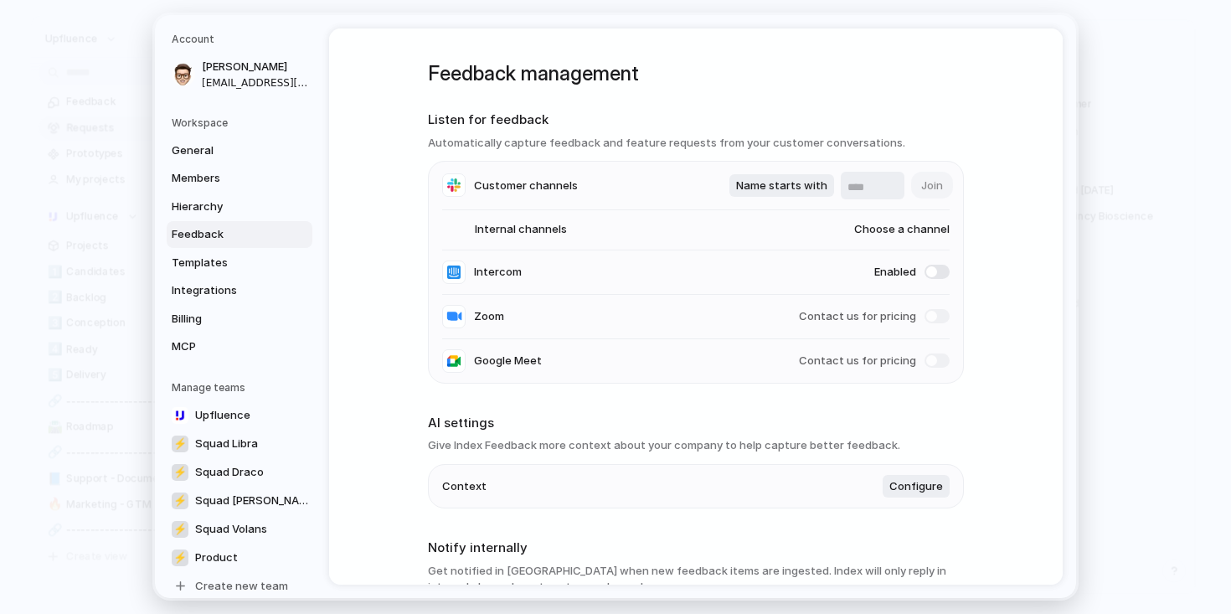
click at [892, 232] on span "Choose a channel" at bounding box center [886, 230] width 128 height 17
type input "*****"
click at [672, 233] on div "#general #random #marketing #websites #development #biz-dev #production #publis…" at bounding box center [615, 307] width 1231 height 614
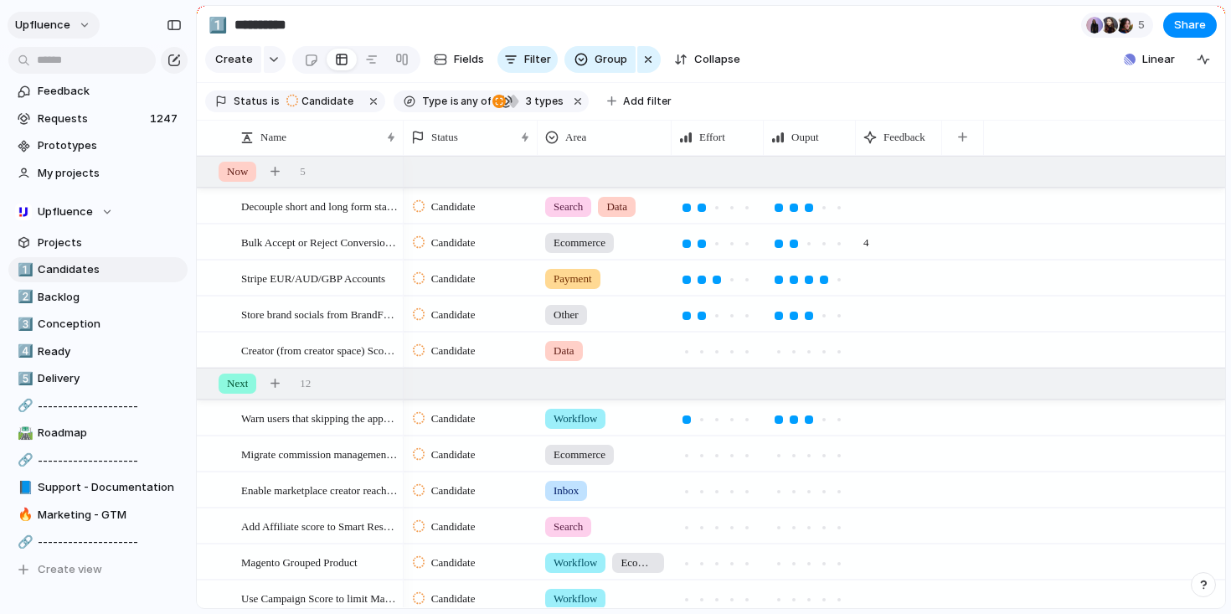
click at [38, 18] on span "Upfluence" at bounding box center [42, 25] width 55 height 17
click at [78, 65] on span "Settings" at bounding box center [62, 62] width 46 height 17
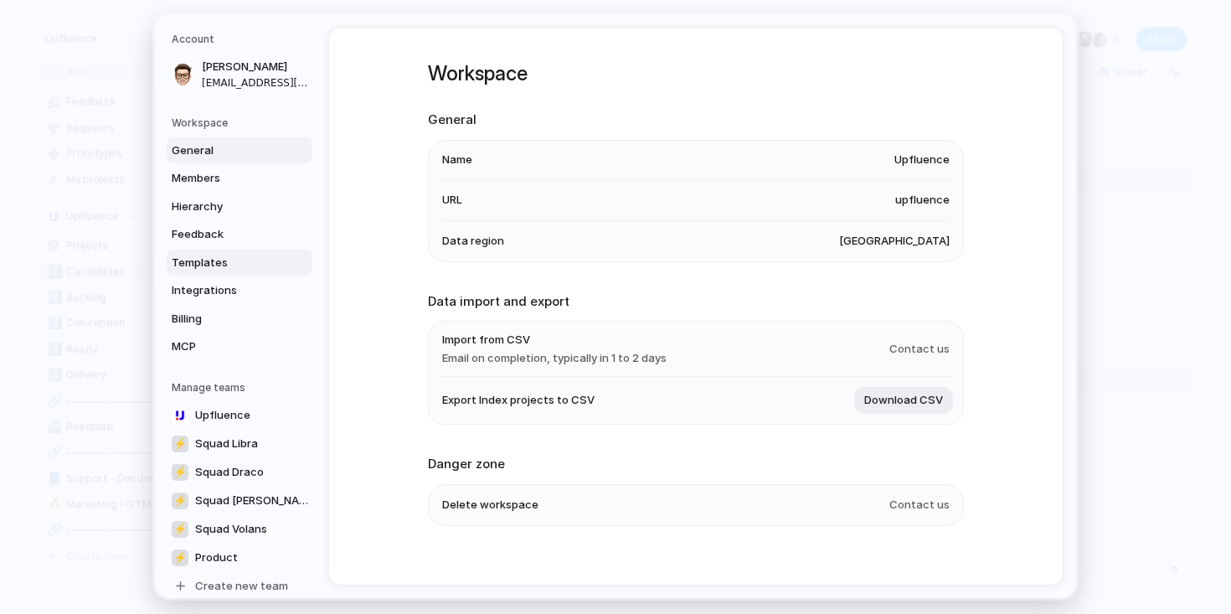
click at [224, 262] on span "Templates" at bounding box center [225, 263] width 107 height 17
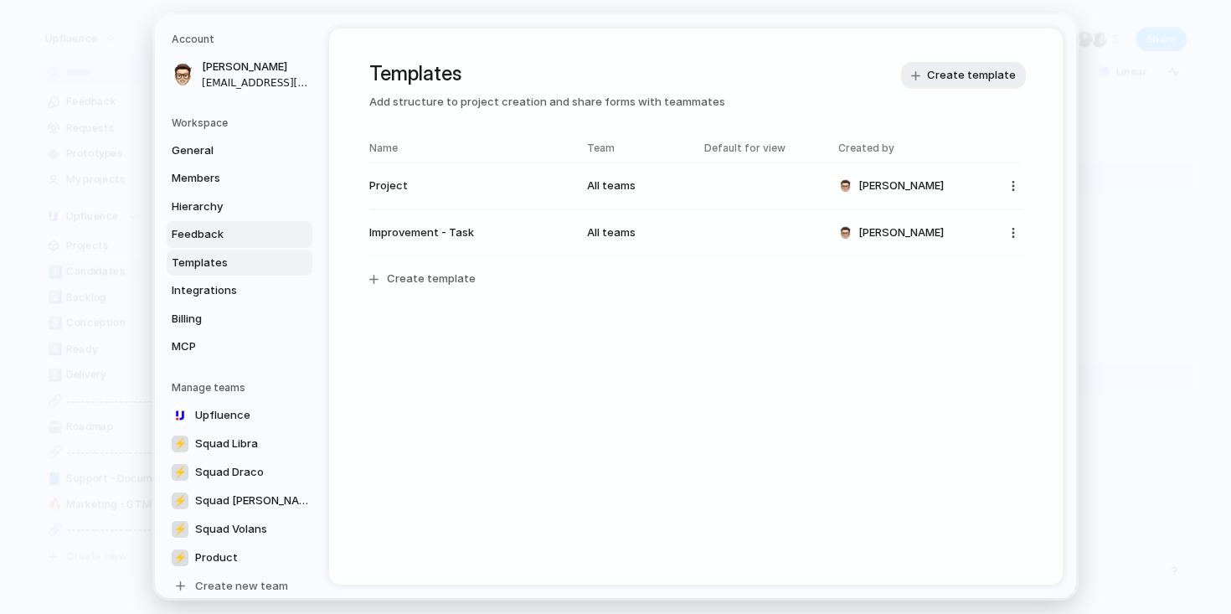
click at [225, 225] on link "Feedback" at bounding box center [240, 234] width 146 height 27
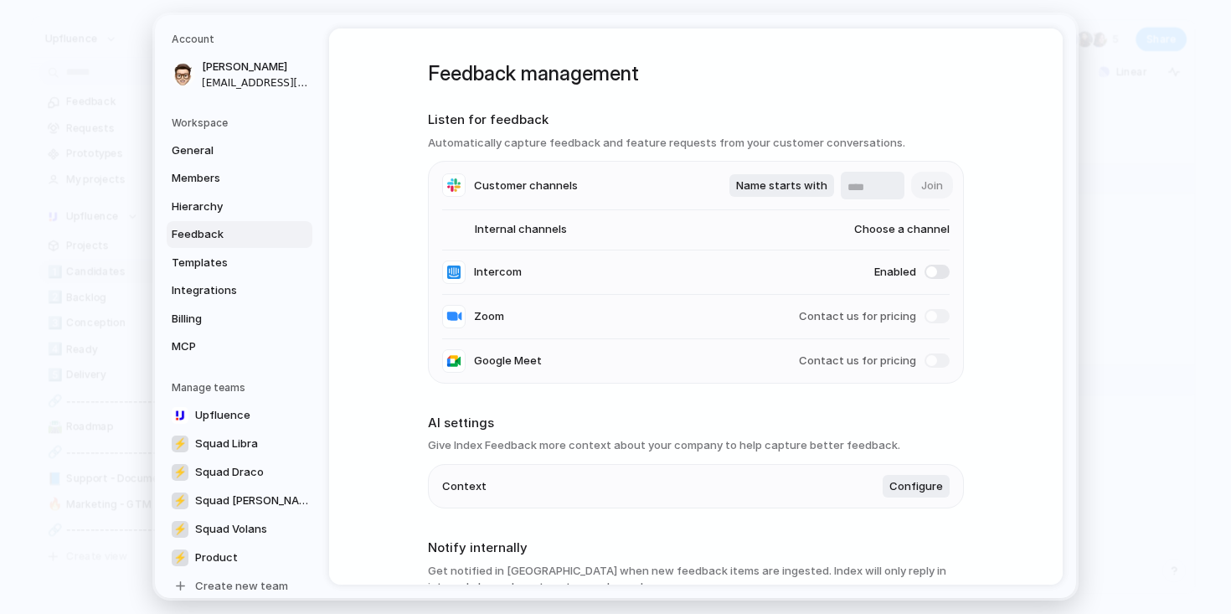
click at [862, 221] on li "Internal channels Choose a channel" at bounding box center [696, 230] width 508 height 40
click at [875, 226] on span "Choose a channel" at bounding box center [886, 230] width 128 height 17
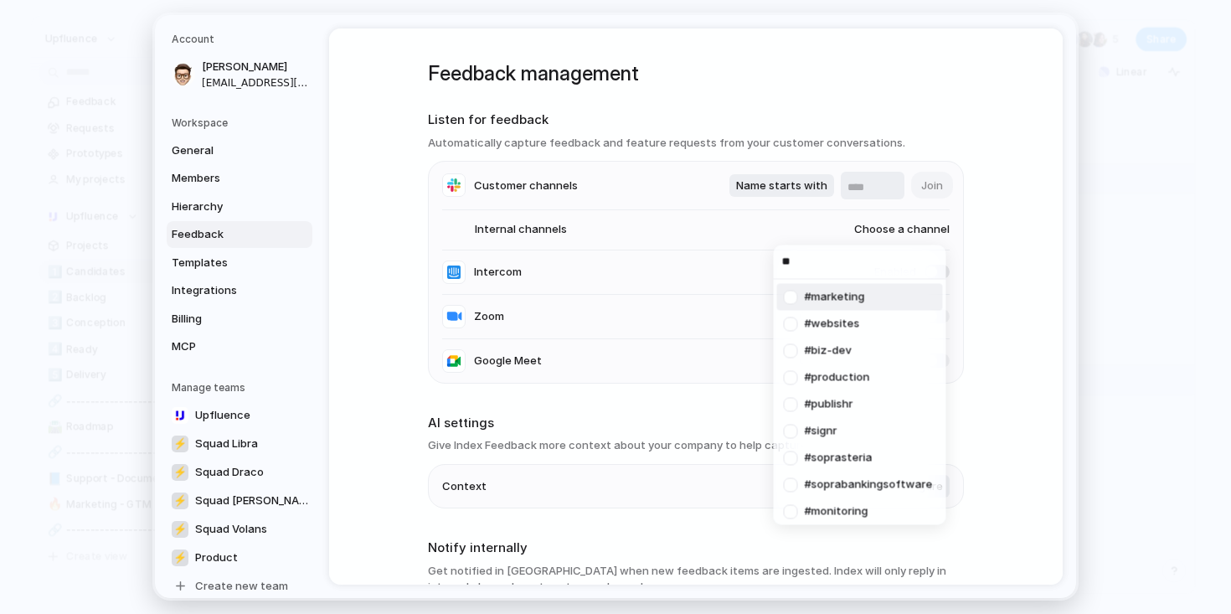
type input "***"
click at [985, 240] on div "#general #random #marketing #websites #development #biz-dev #production #publis…" at bounding box center [615, 307] width 1231 height 614
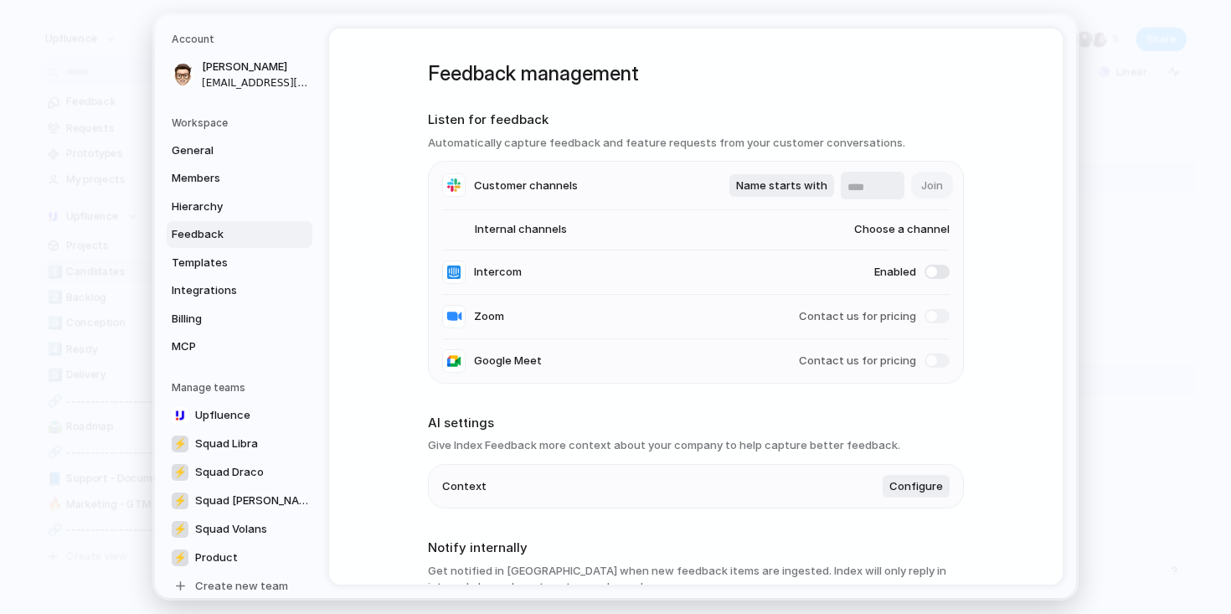
click at [886, 233] on span "Choose a channel" at bounding box center [886, 230] width 128 height 17
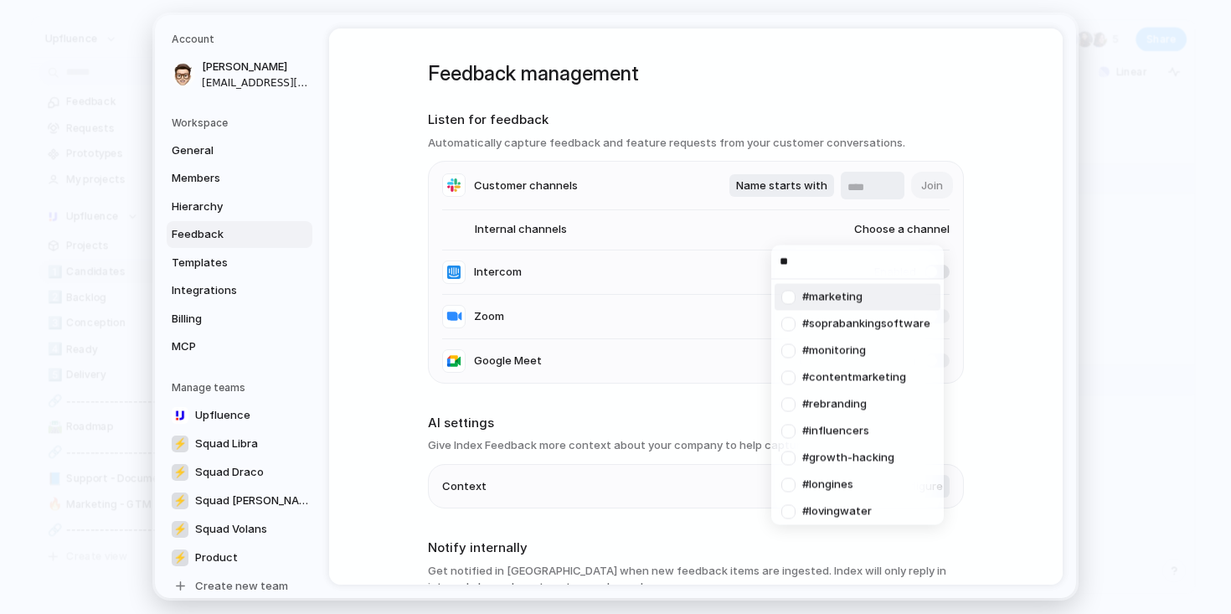
type input "***"
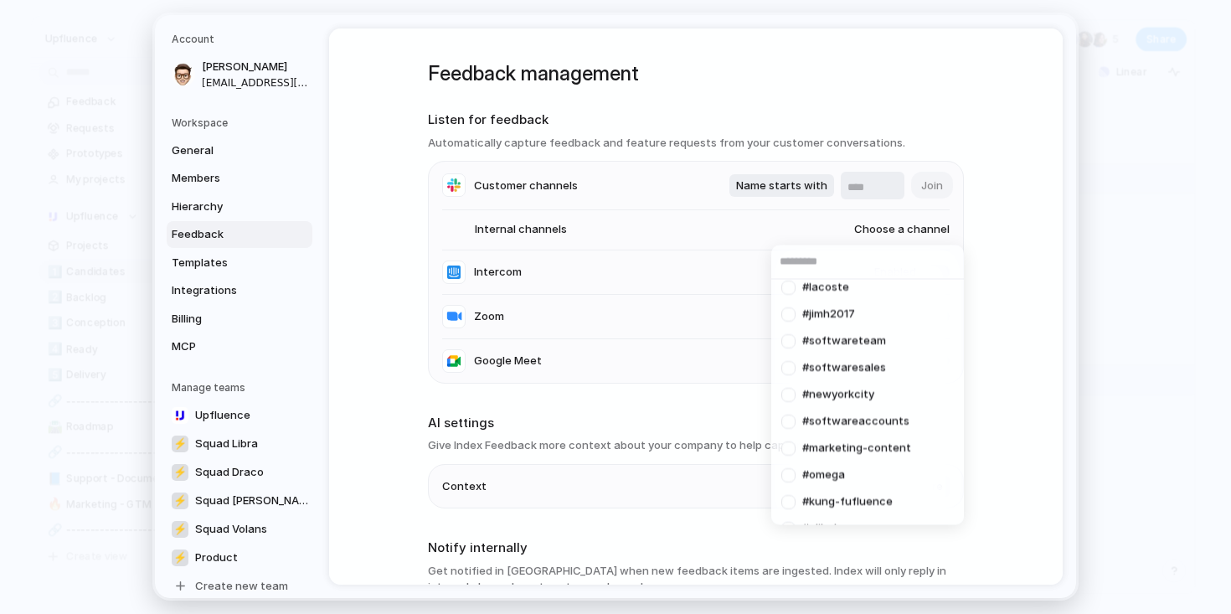
scroll to position [4655, 0]
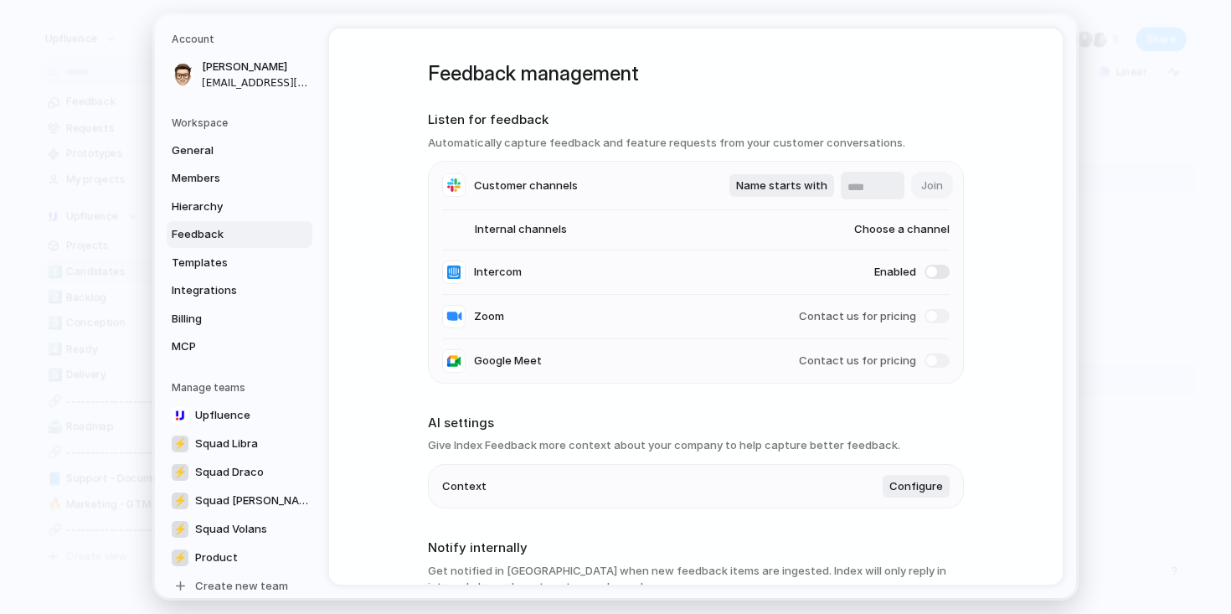
click at [1101, 333] on div "#general #random #marketing #websites #development #biz-dev #production #publis…" at bounding box center [615, 307] width 1231 height 614
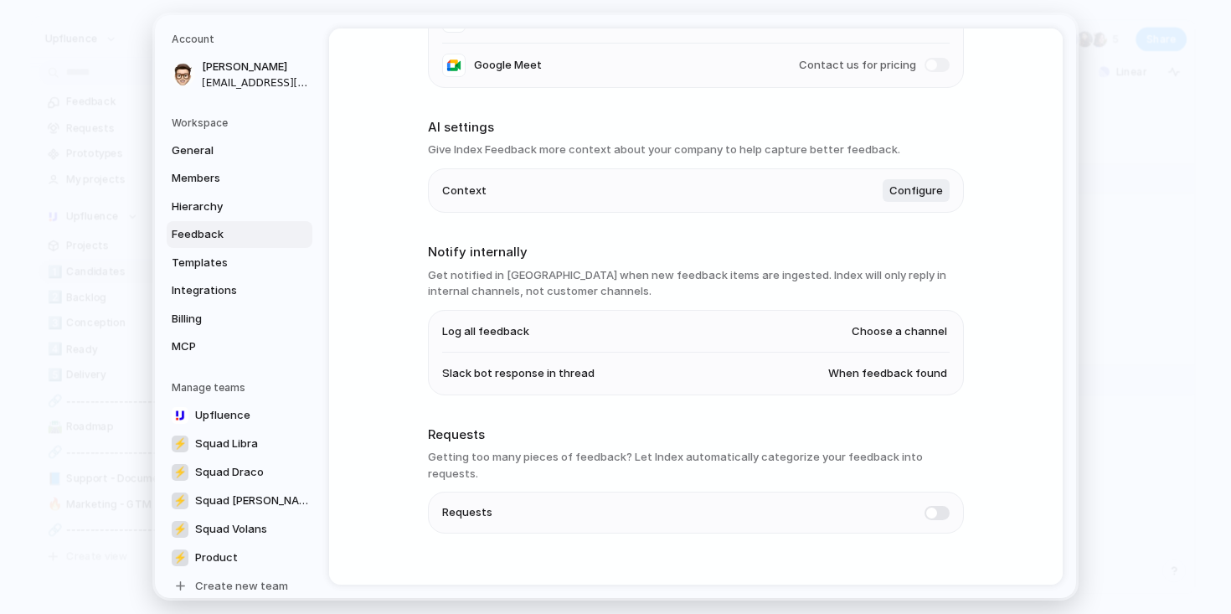
scroll to position [295, 0]
click at [890, 333] on span "Choose a channel" at bounding box center [899, 332] width 95 height 17
click at [868, 301] on div "#general #random #marketing #websites #development #biz-dev #production #publis…" at bounding box center [615, 307] width 1231 height 614
click at [876, 338] on span "Choose a channel" at bounding box center [899, 332] width 95 height 17
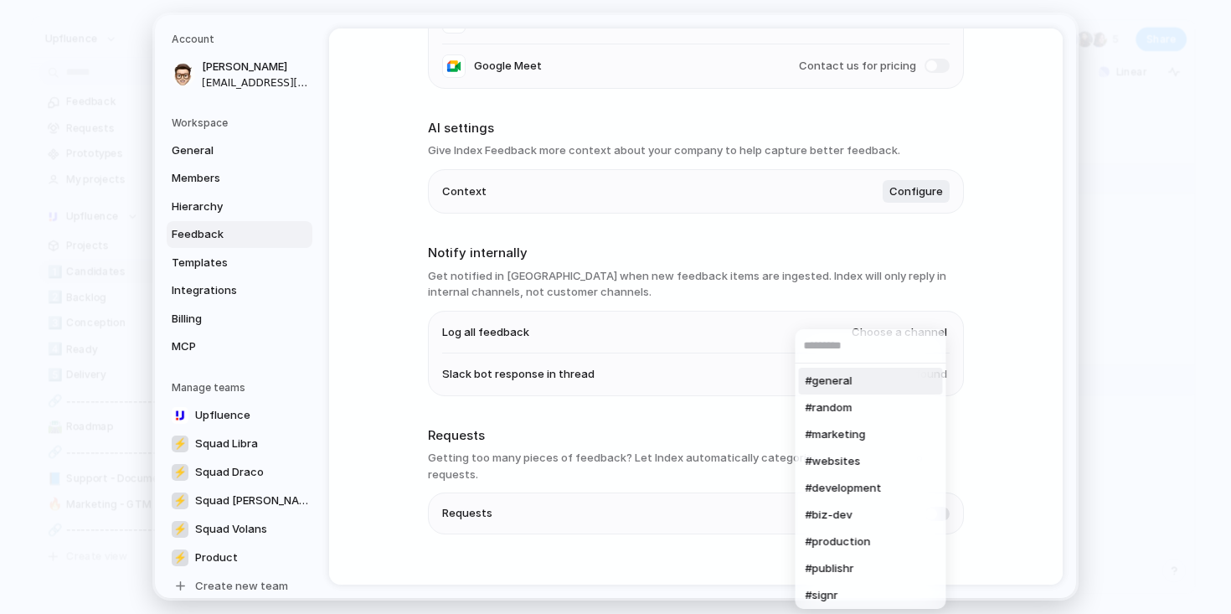
click at [873, 308] on div "#general #random #marketing #websites #development #biz-dev #production #publis…" at bounding box center [615, 307] width 1231 height 614
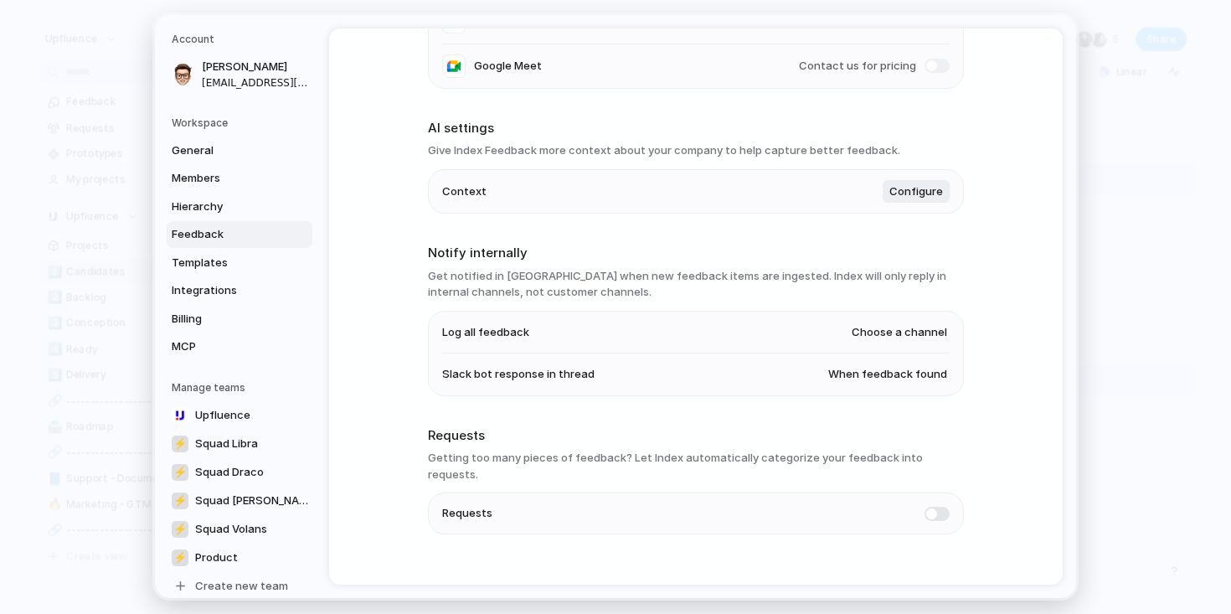
click at [872, 372] on span "When feedback found" at bounding box center [887, 374] width 119 height 17
click at [1011, 385] on div "Always When feedback found Never" at bounding box center [615, 307] width 1231 height 614
click at [895, 352] on li "Log all feedback Choose a channel" at bounding box center [696, 333] width 508 height 43
click at [885, 381] on span "When feedback found" at bounding box center [887, 375] width 119 height 17
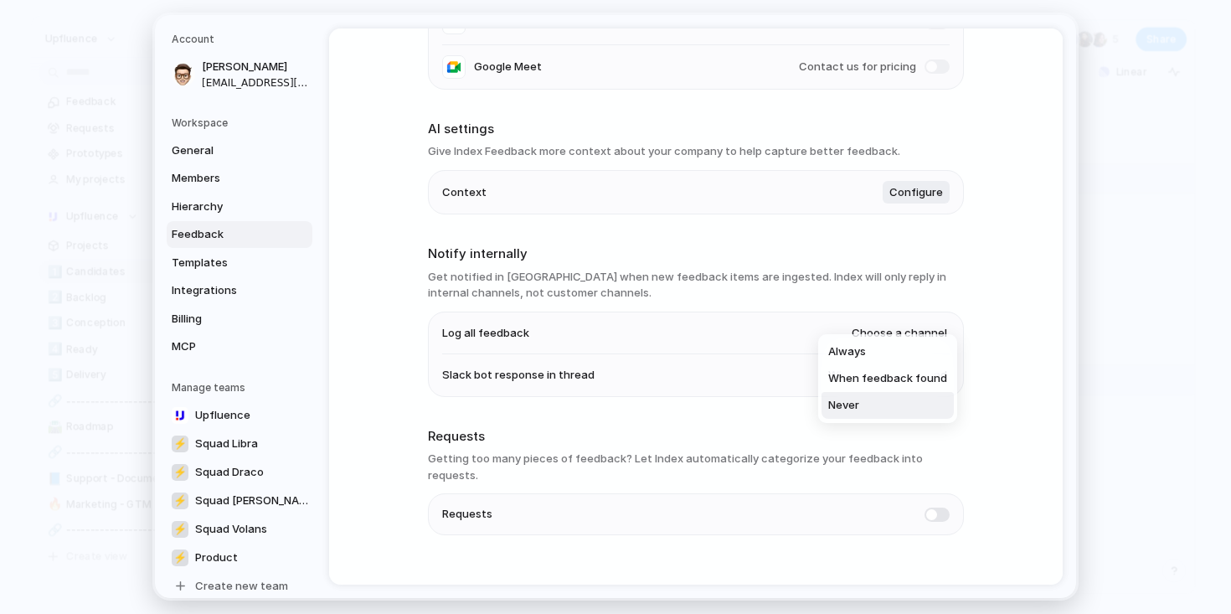
click at [880, 407] on li "Never" at bounding box center [888, 405] width 132 height 27
click at [926, 376] on span "Never" at bounding box center [931, 375] width 31 height 17
click at [945, 352] on span "When feedback found" at bounding box center [972, 351] width 119 height 17
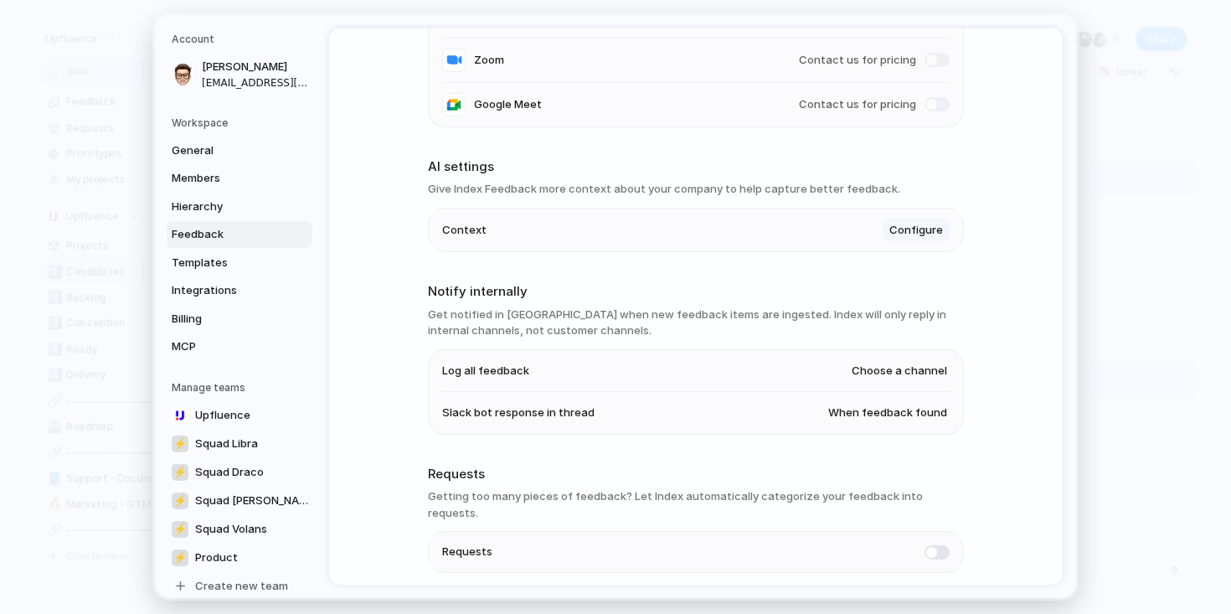
click at [918, 231] on span "Configure" at bounding box center [917, 230] width 54 height 17
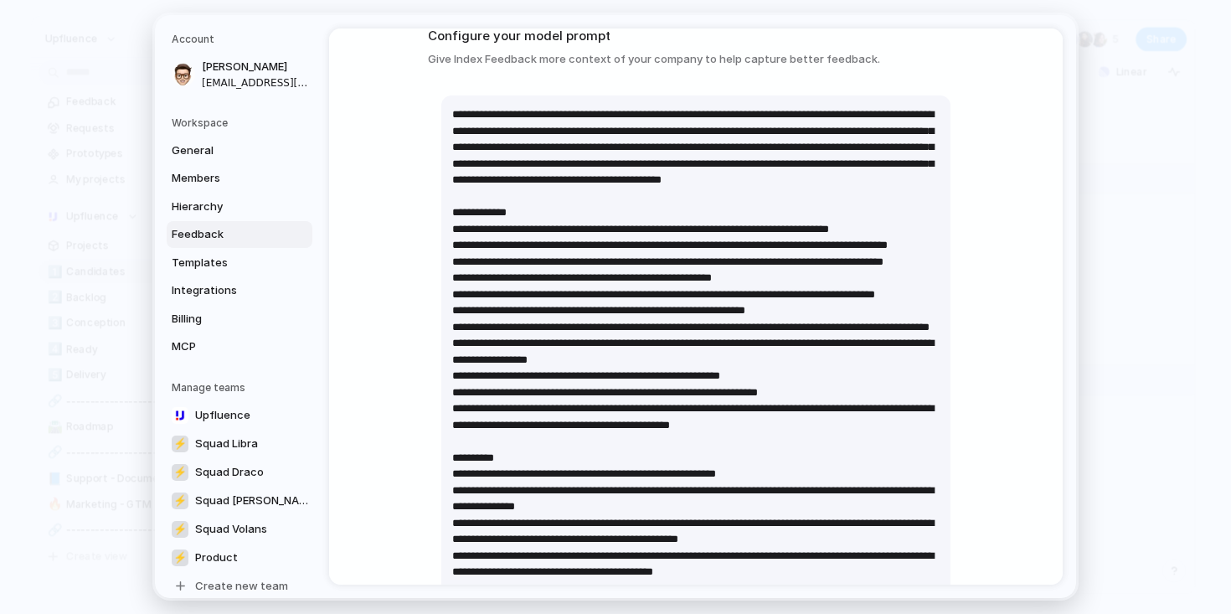
scroll to position [48, 0]
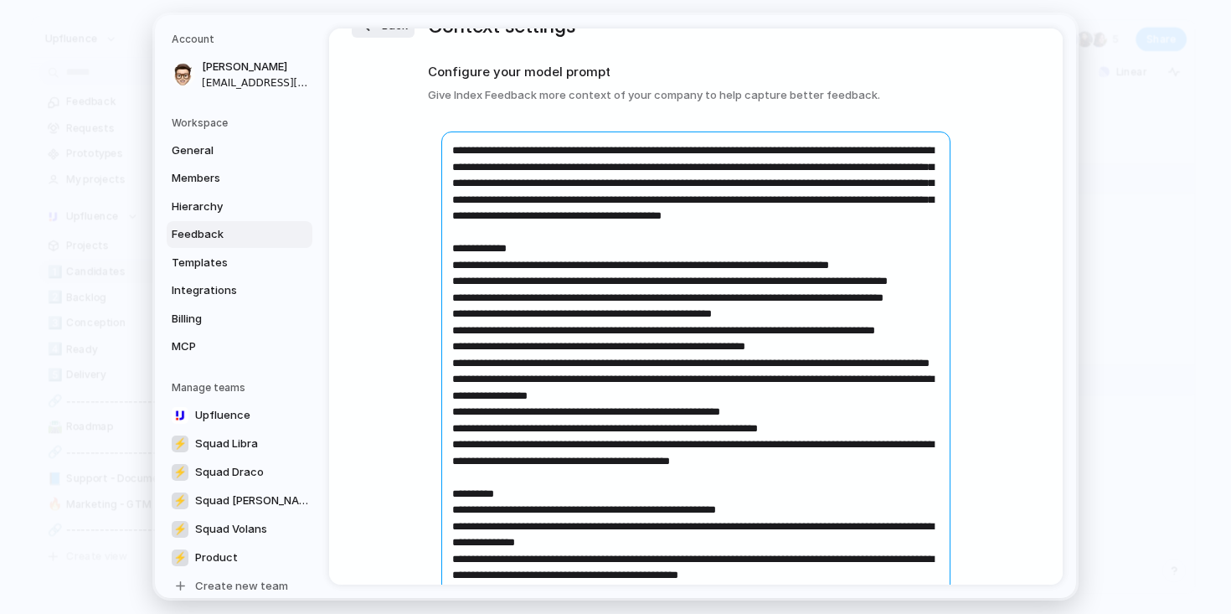
click at [777, 233] on textarea at bounding box center [695, 461] width 509 height 658
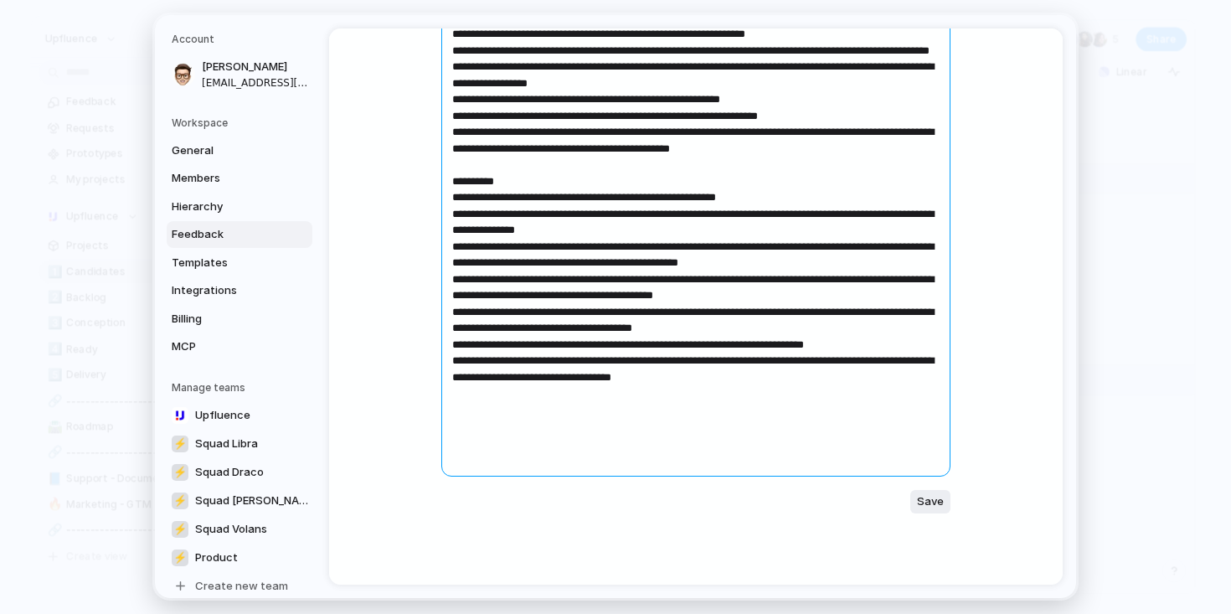
scroll to position [361, 0]
drag, startPoint x: 465, startPoint y: 249, endPoint x: 846, endPoint y: 470, distance: 440.7
click at [846, 471] on textarea at bounding box center [695, 147] width 509 height 658
click at [846, 470] on textarea at bounding box center [695, 147] width 509 height 658
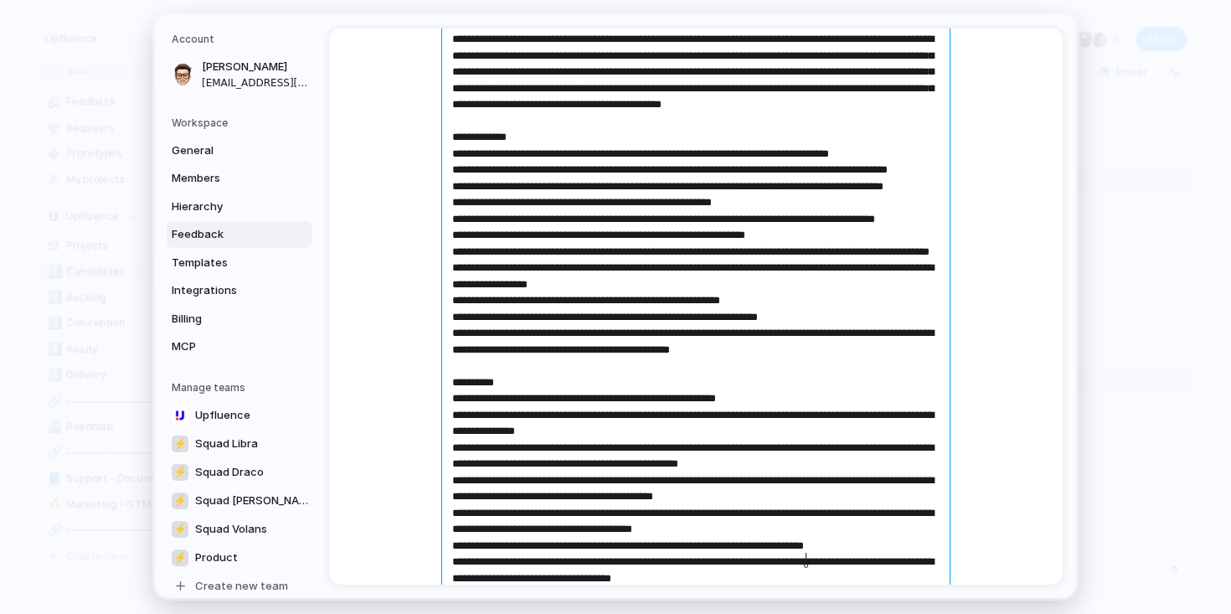
scroll to position [0, 0]
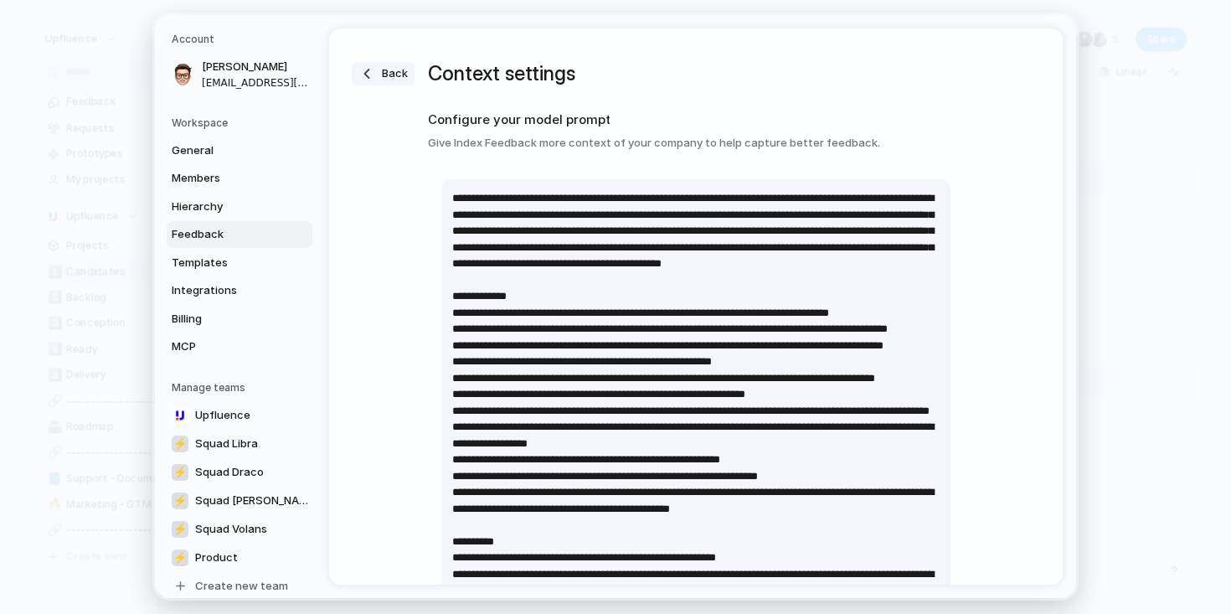
click at [370, 80] on div "button" at bounding box center [367, 73] width 17 height 17
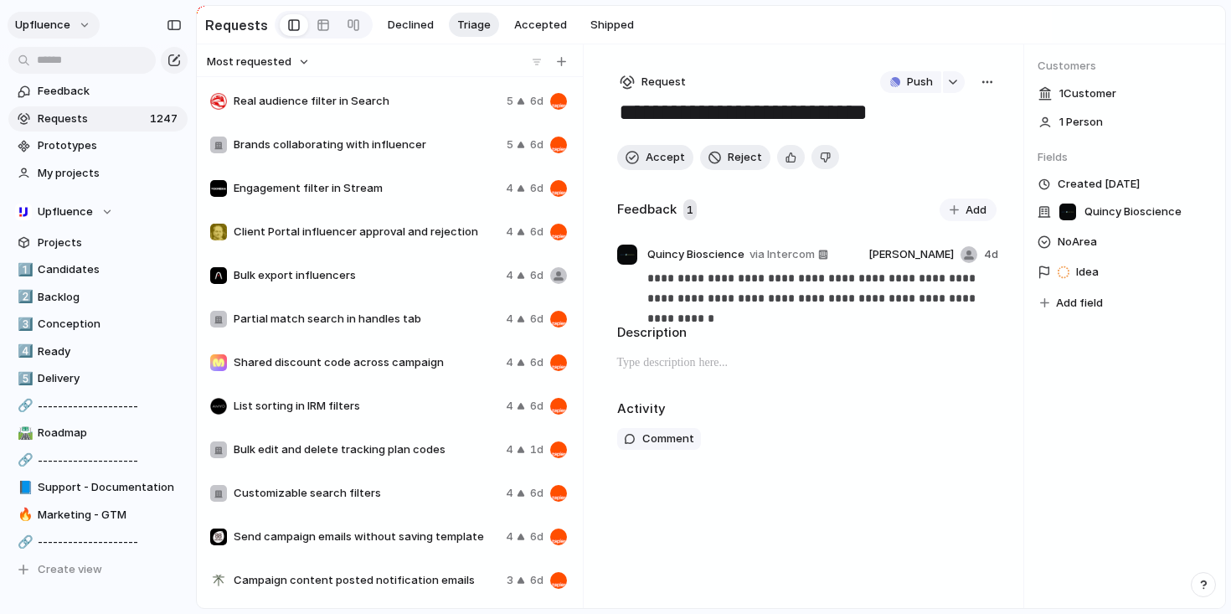
click at [91, 33] on button "Upfluence" at bounding box center [54, 25] width 92 height 27
click at [80, 64] on span "Settings" at bounding box center [62, 62] width 46 height 17
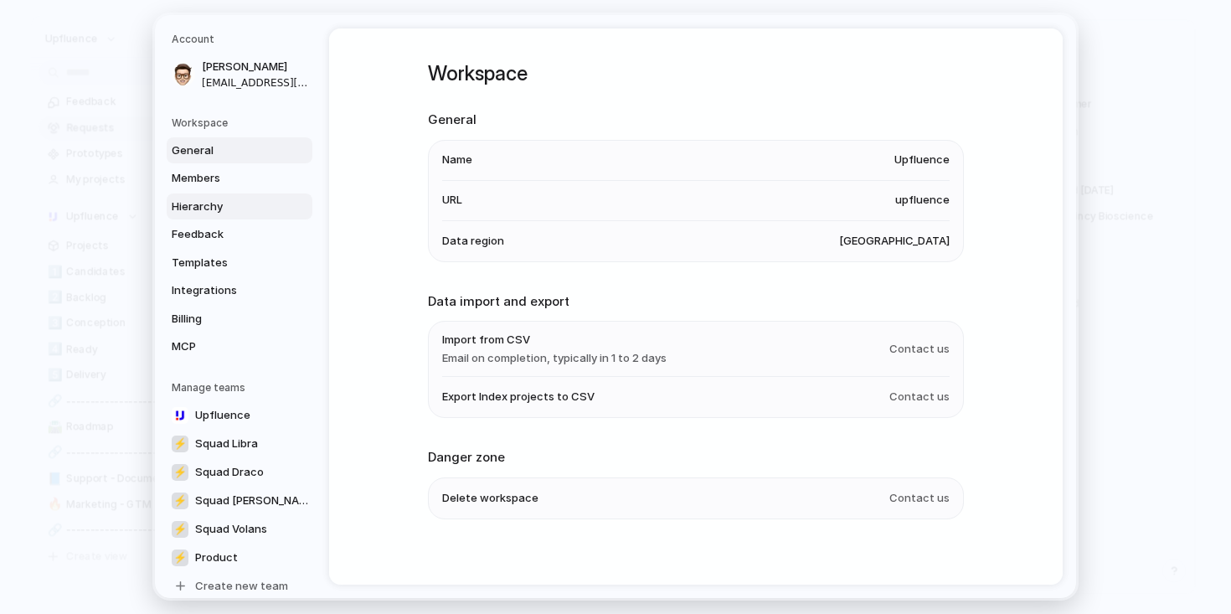
click at [197, 202] on span "Hierarchy" at bounding box center [225, 207] width 107 height 17
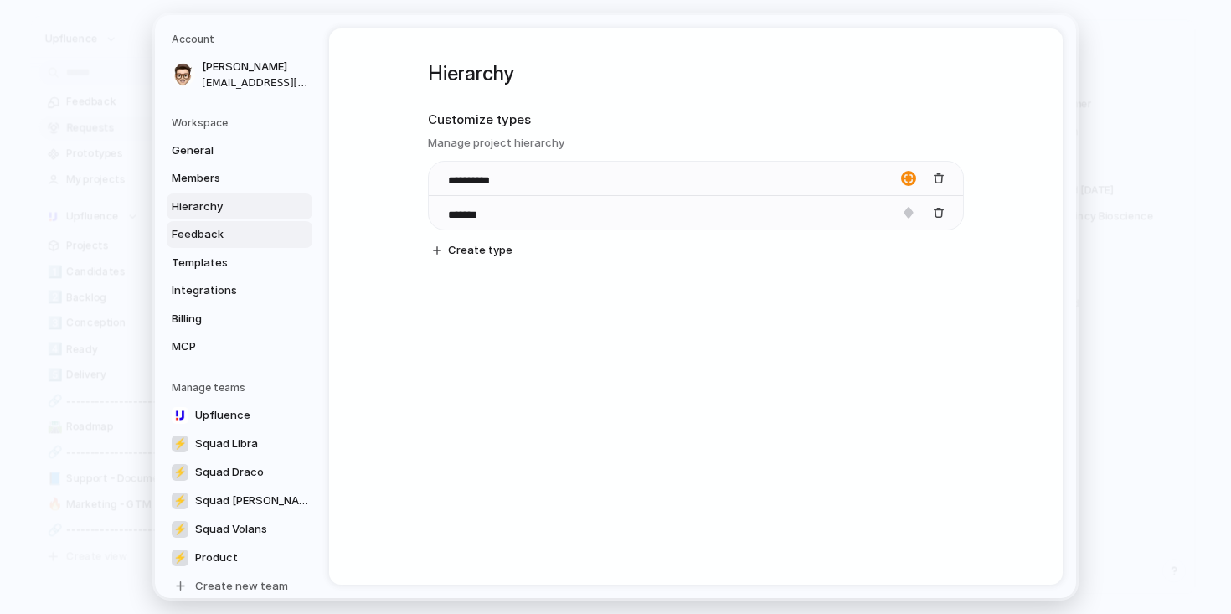
click at [199, 222] on link "Feedback" at bounding box center [240, 234] width 146 height 27
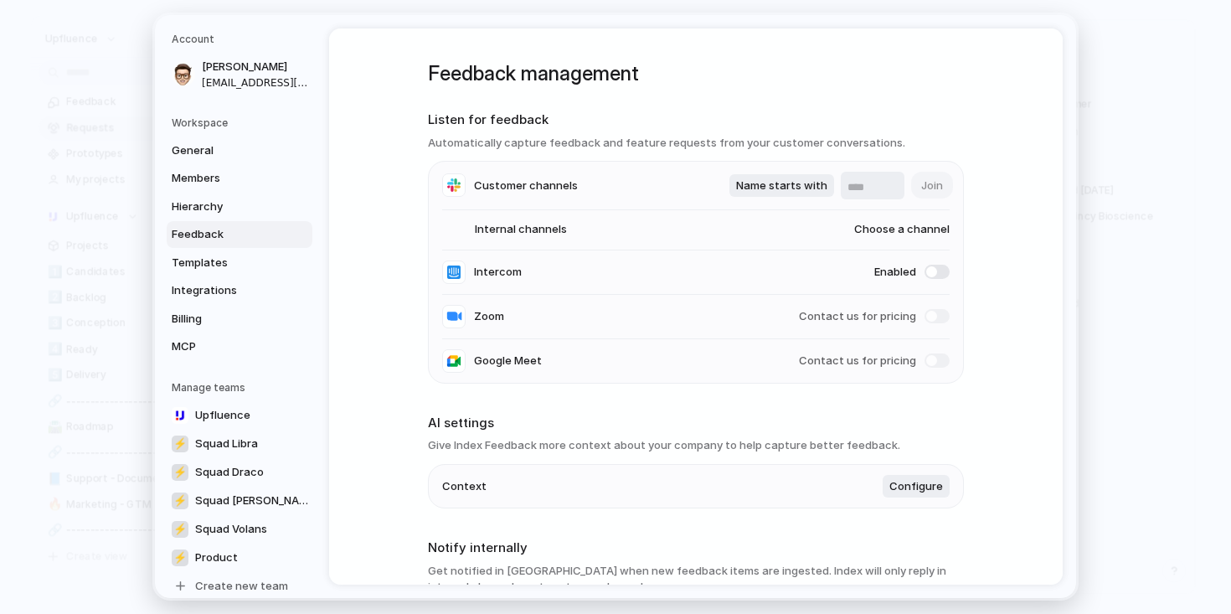
click at [856, 223] on span "Choose a channel" at bounding box center [886, 230] width 128 height 17
type input "***"
click at [866, 348] on span "#index-automation" at bounding box center [866, 351] width 102 height 17
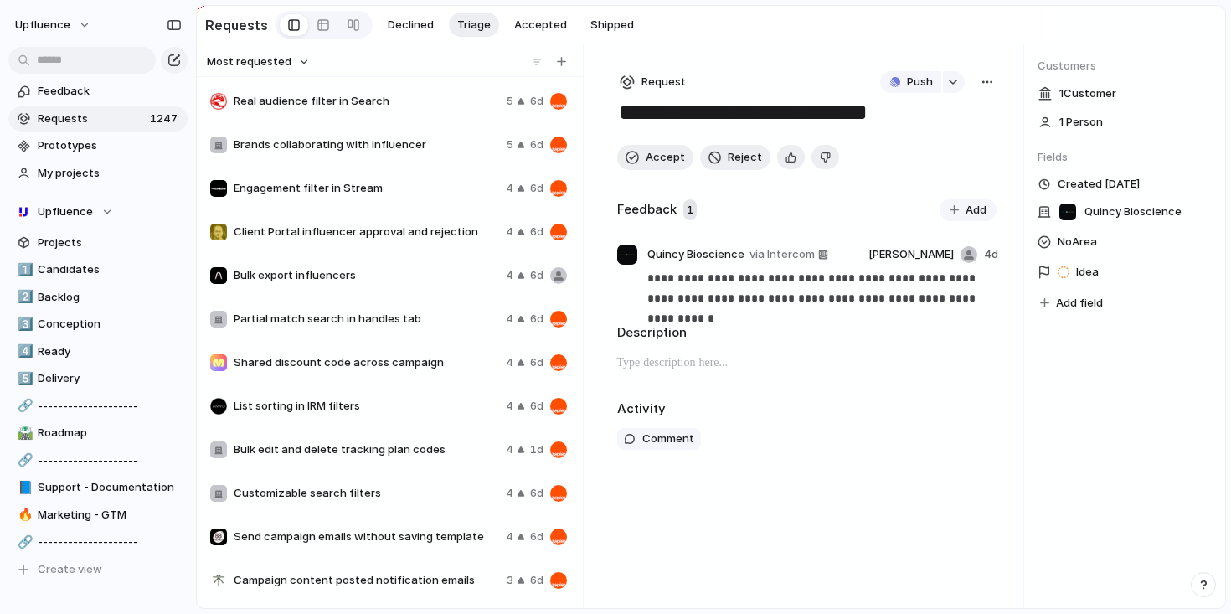
click at [975, 77] on div "Push" at bounding box center [929, 82] width 99 height 22
click at [988, 79] on div "button" at bounding box center [987, 81] width 13 height 13
click at [916, 199] on span "Delete" at bounding box center [915, 198] width 35 height 17
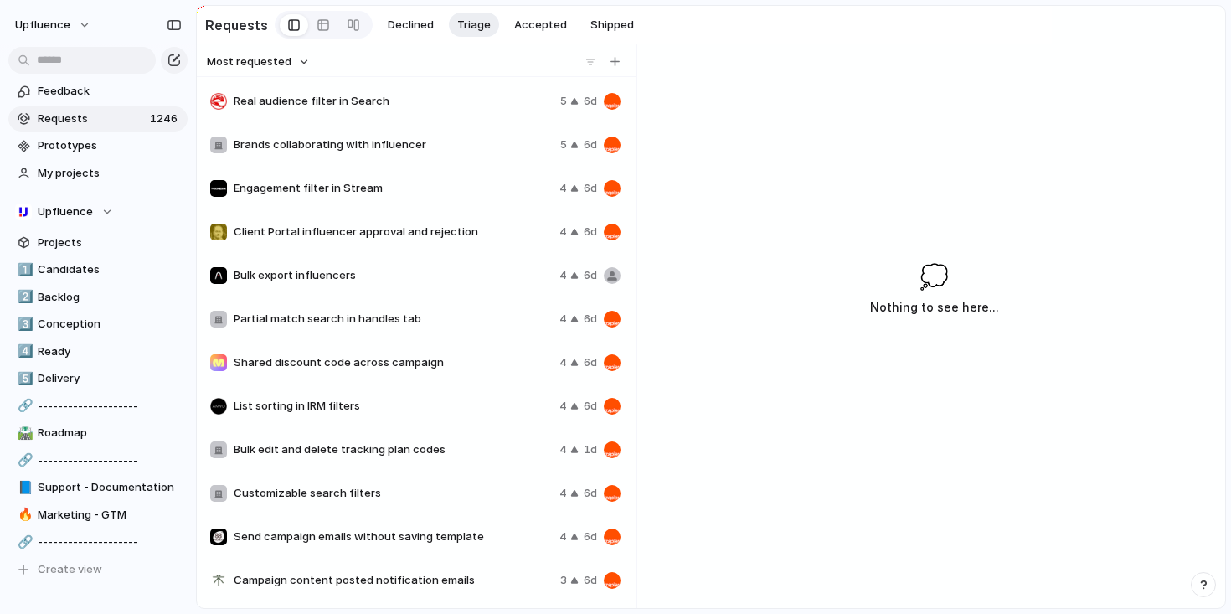
click at [423, 105] on span "Real audience filter in Search" at bounding box center [394, 101] width 320 height 17
